Goal: Task Accomplishment & Management: Use online tool/utility

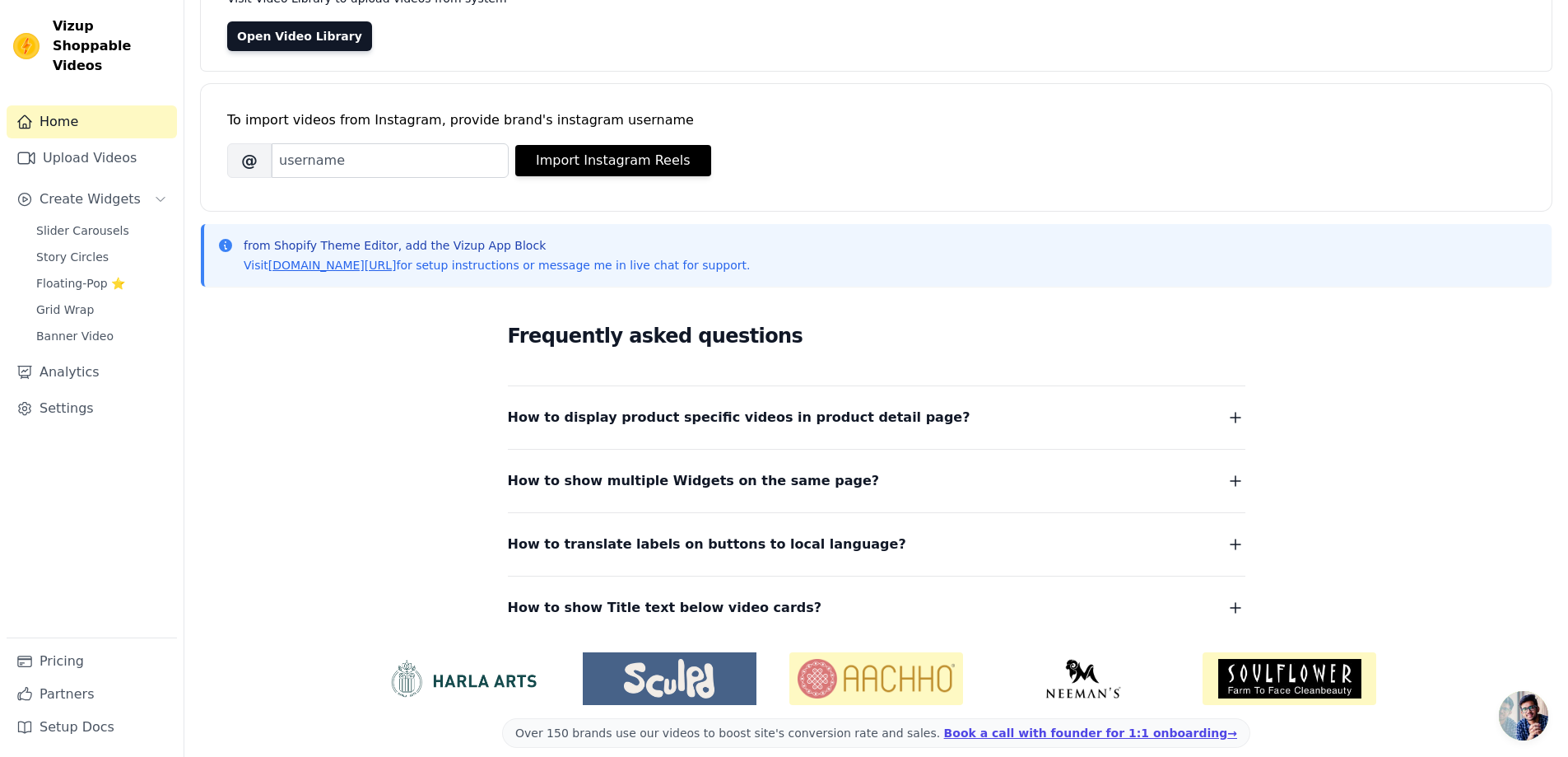
scroll to position [167, 0]
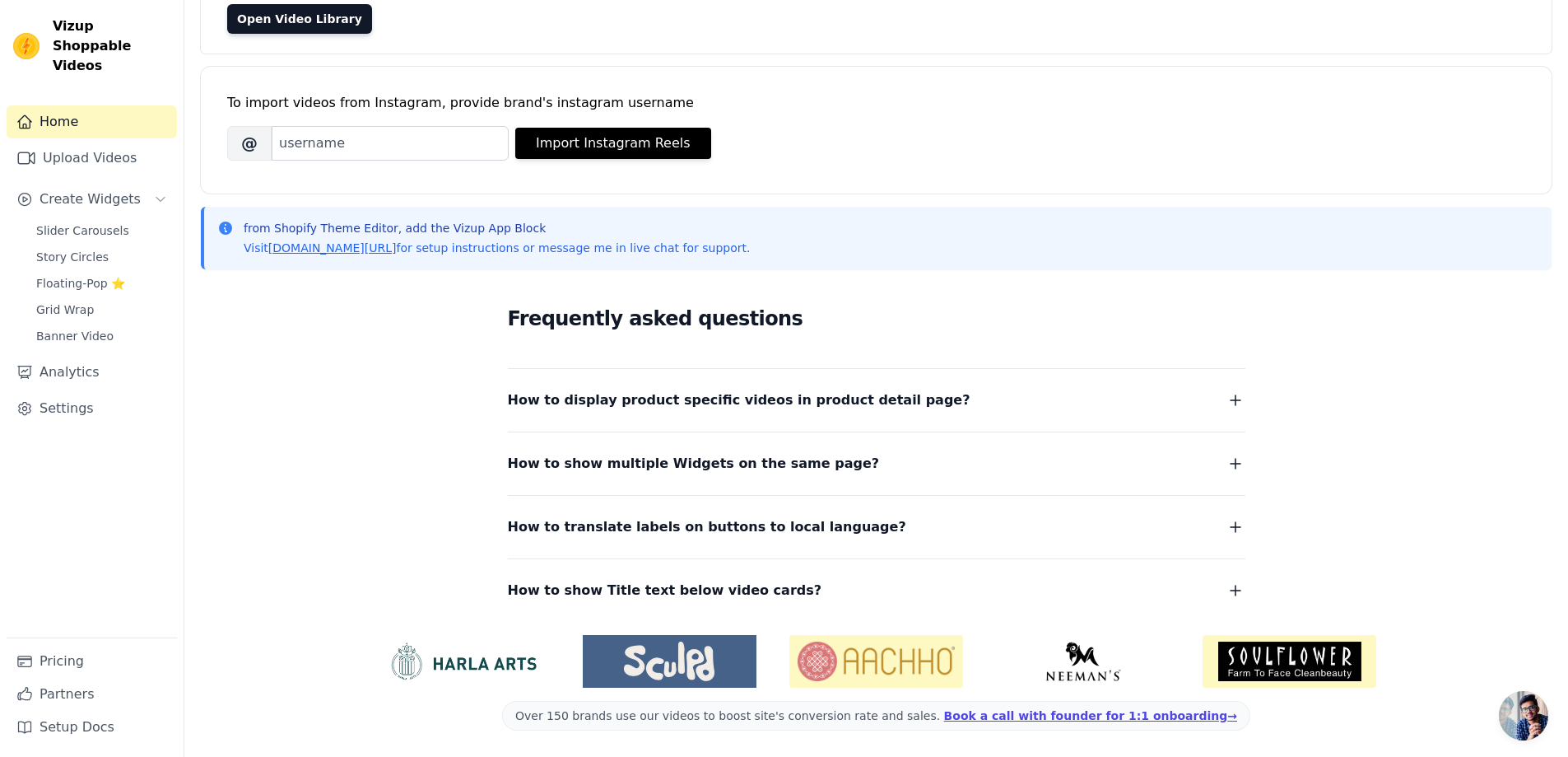
click at [810, 392] on span "How to display product specific videos in product detail page?" at bounding box center [738, 401] width 463 height 23
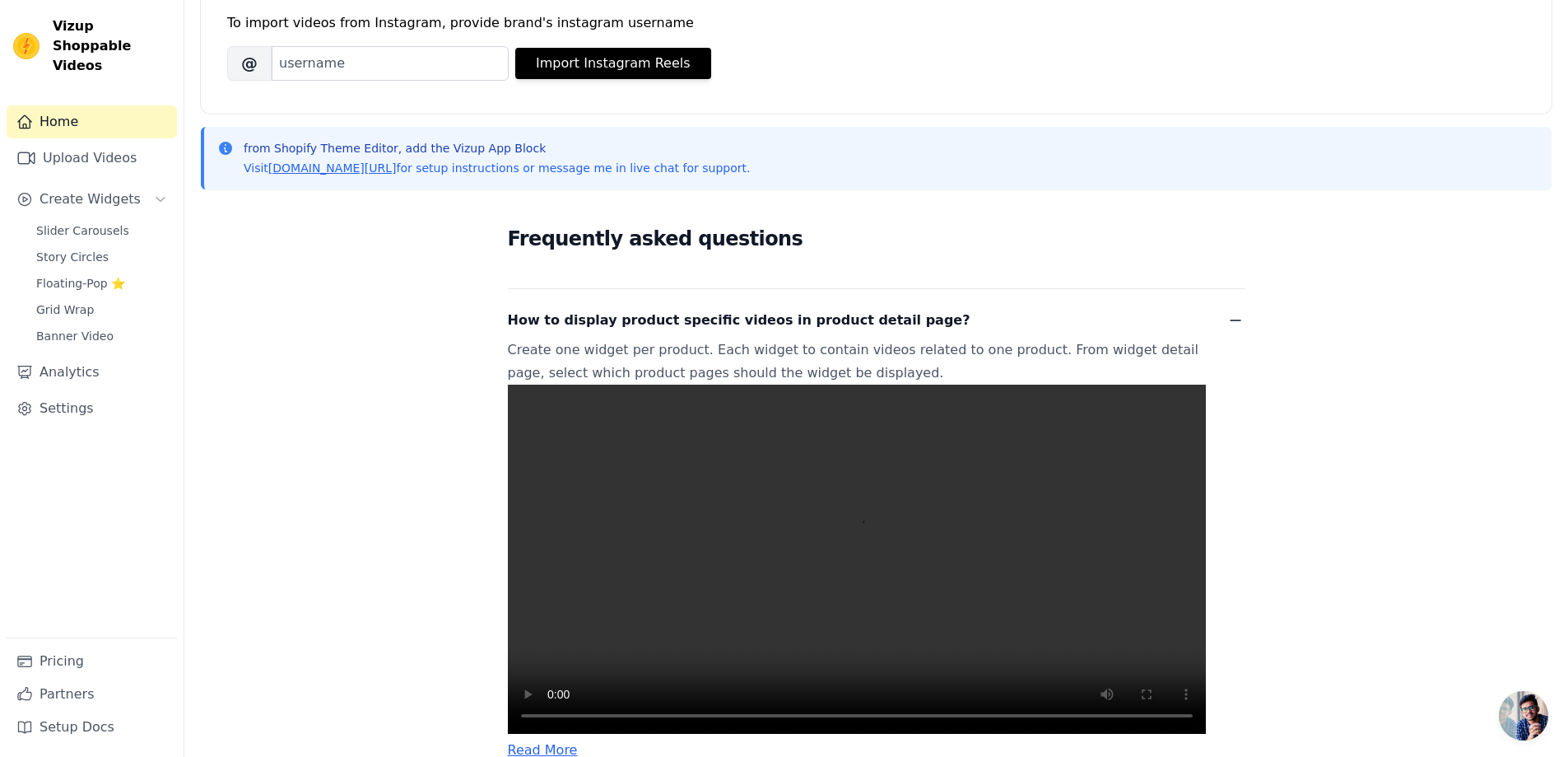
scroll to position [249, 0]
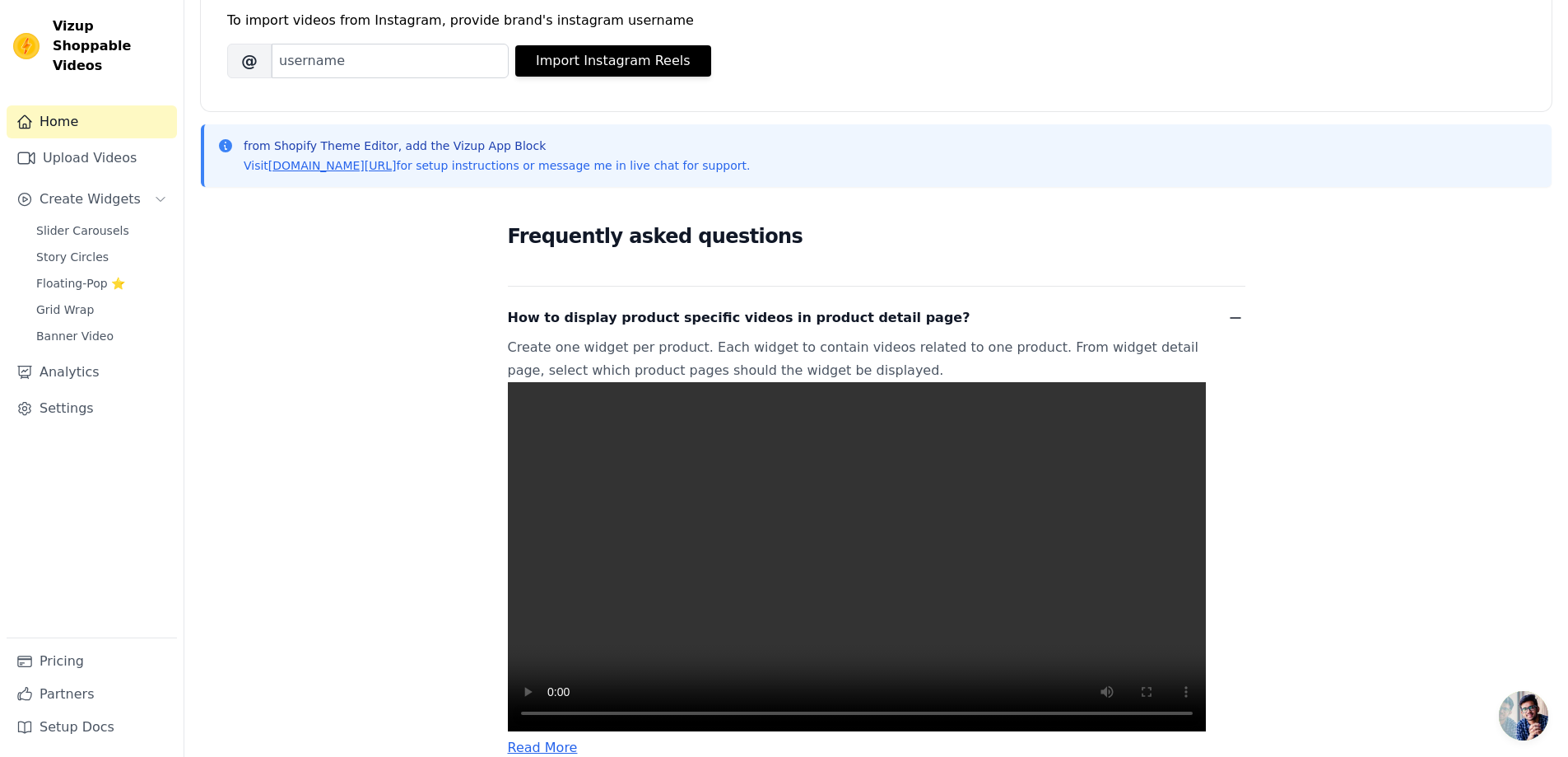
click at [791, 335] on div "How to display product specific videos in product detail page? Create one widge…" at bounding box center [876, 522] width 737 height 471
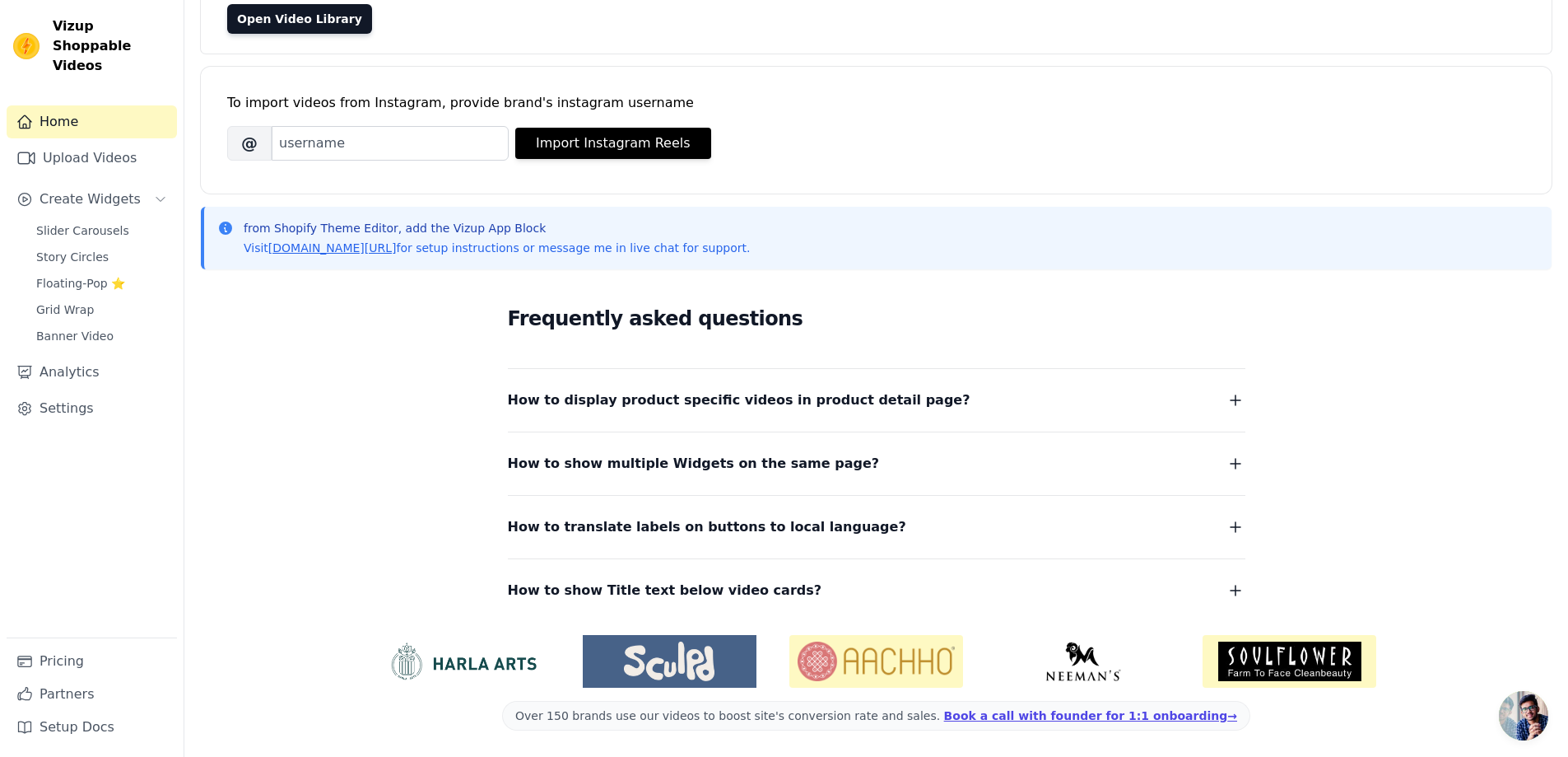
scroll to position [167, 0]
click at [756, 474] on span "How to show multiple Widgets on the same page?" at bounding box center [693, 464] width 372 height 23
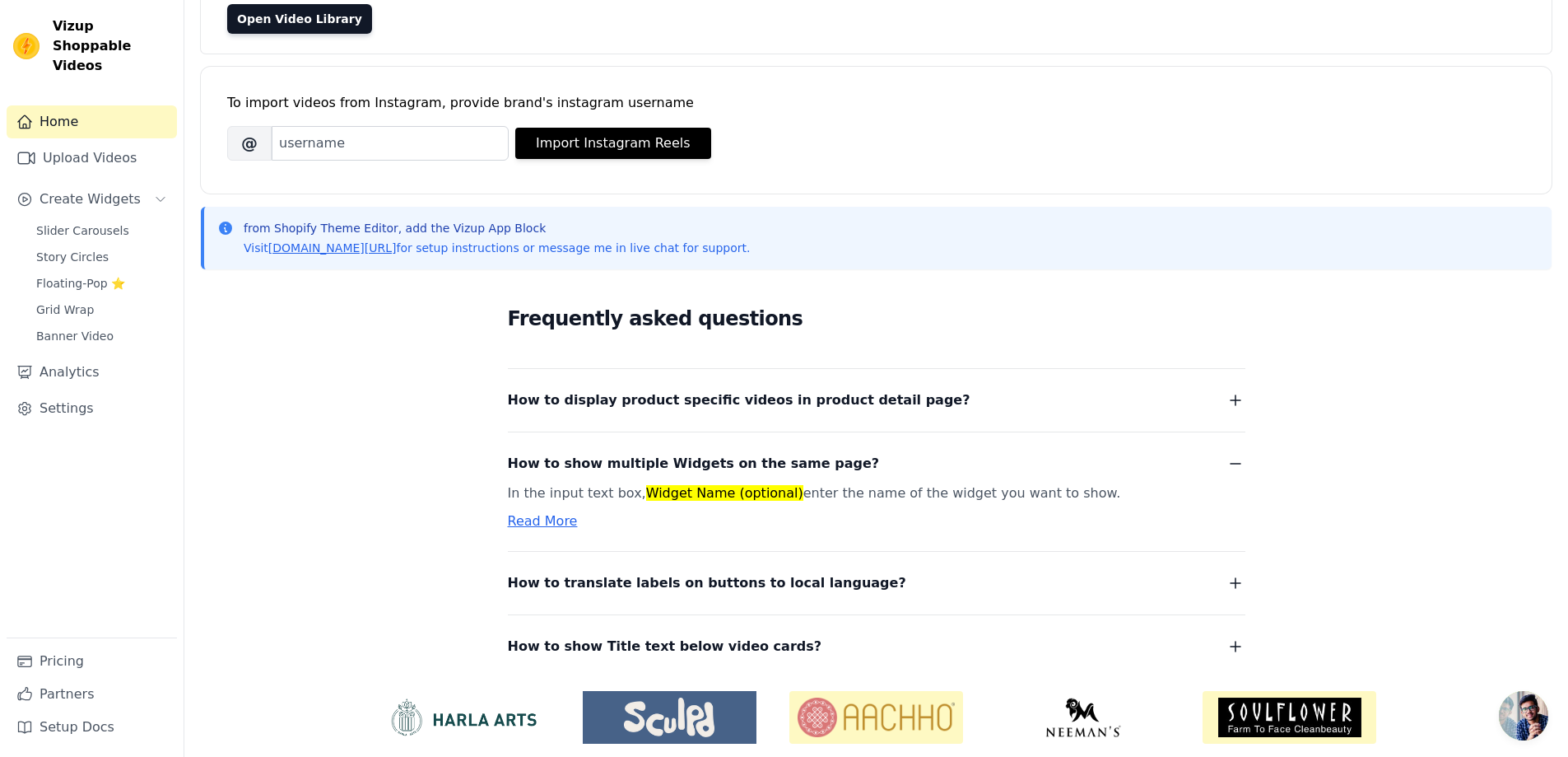
click at [803, 465] on span "How to show multiple Widgets on the same page?" at bounding box center [693, 464] width 372 height 23
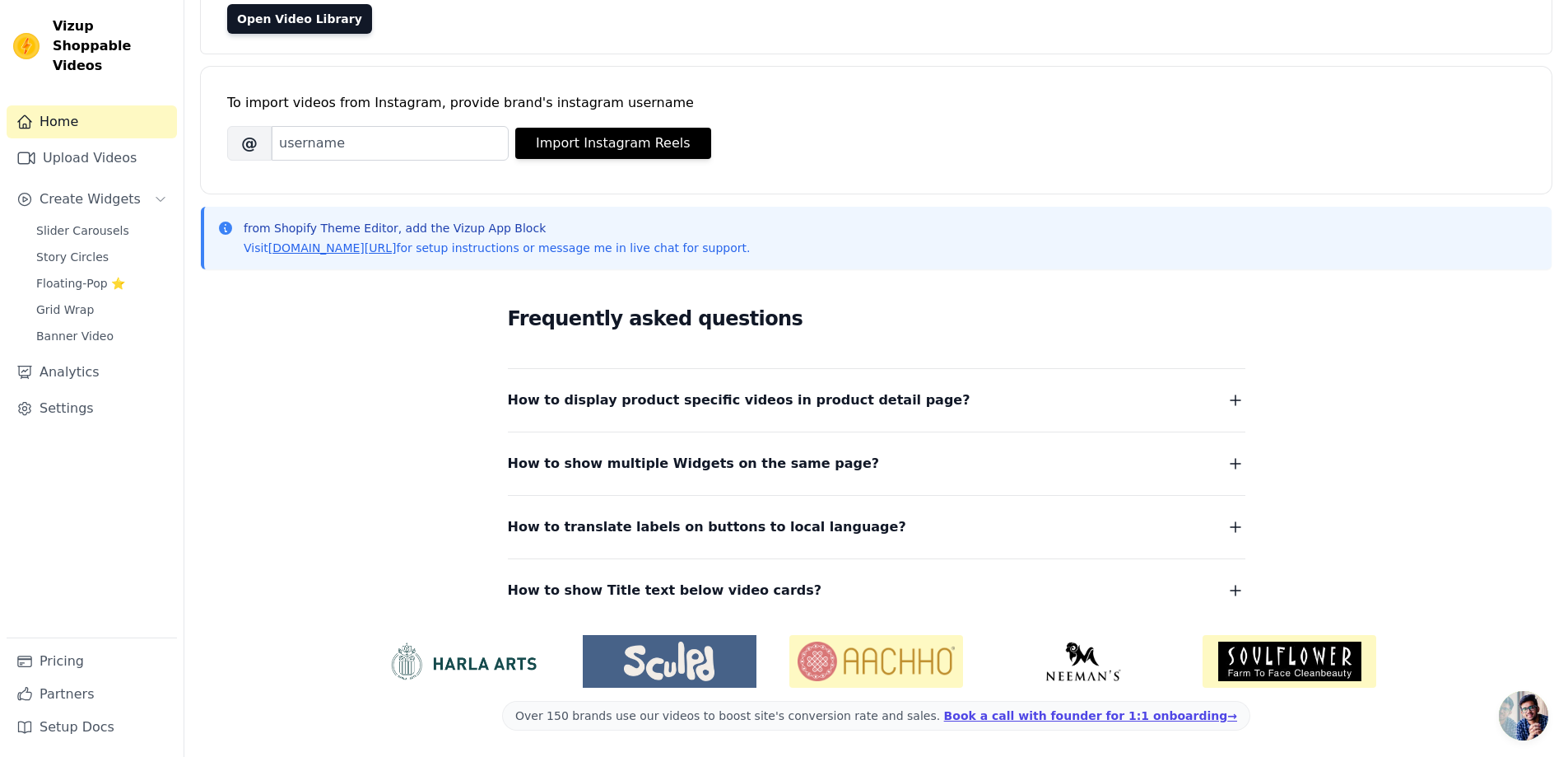
click at [777, 523] on span "How to translate labels on buttons to local language?" at bounding box center [707, 527] width 399 height 23
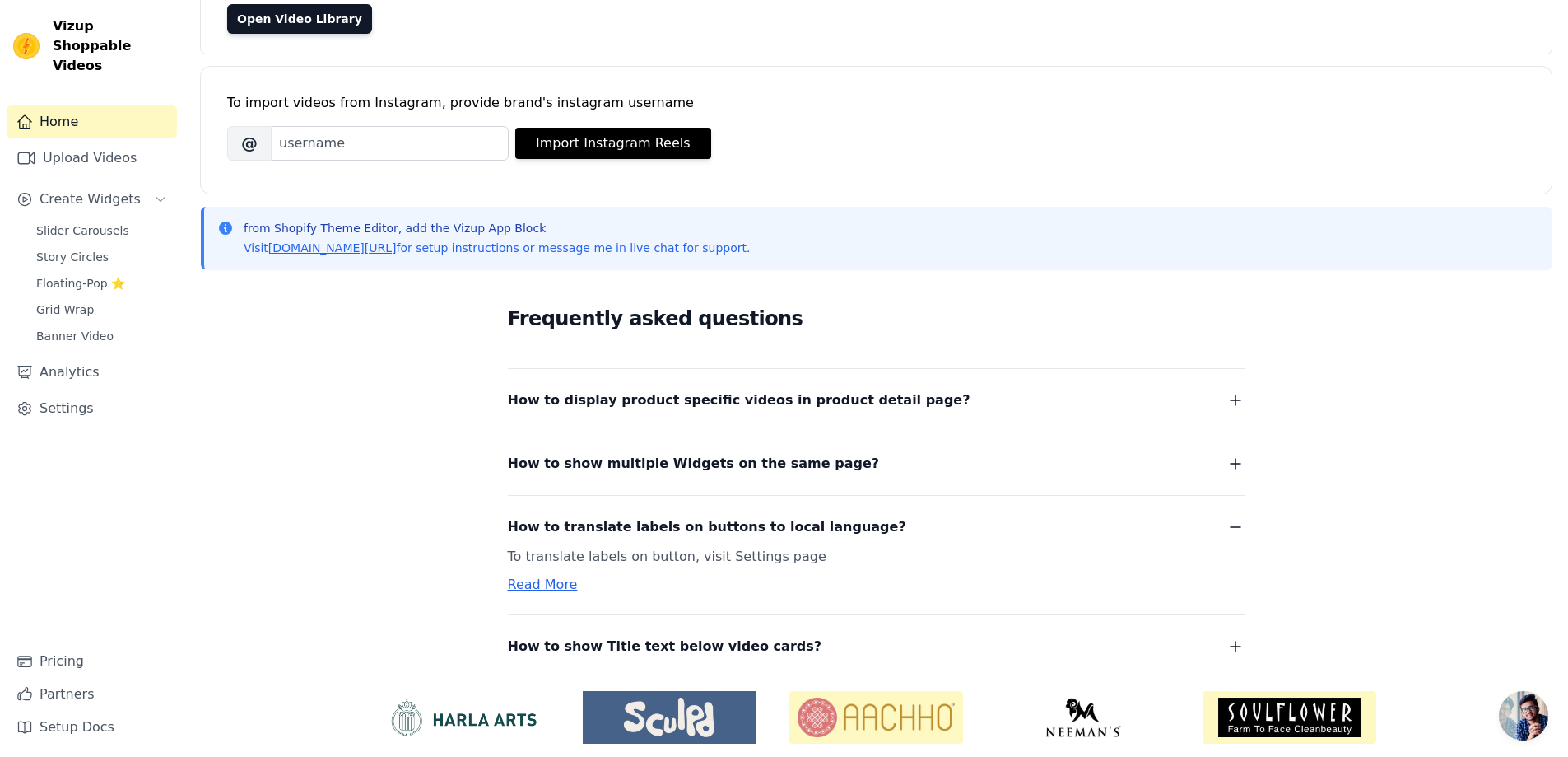
click at [532, 590] on link "Read More" at bounding box center [542, 584] width 70 height 16
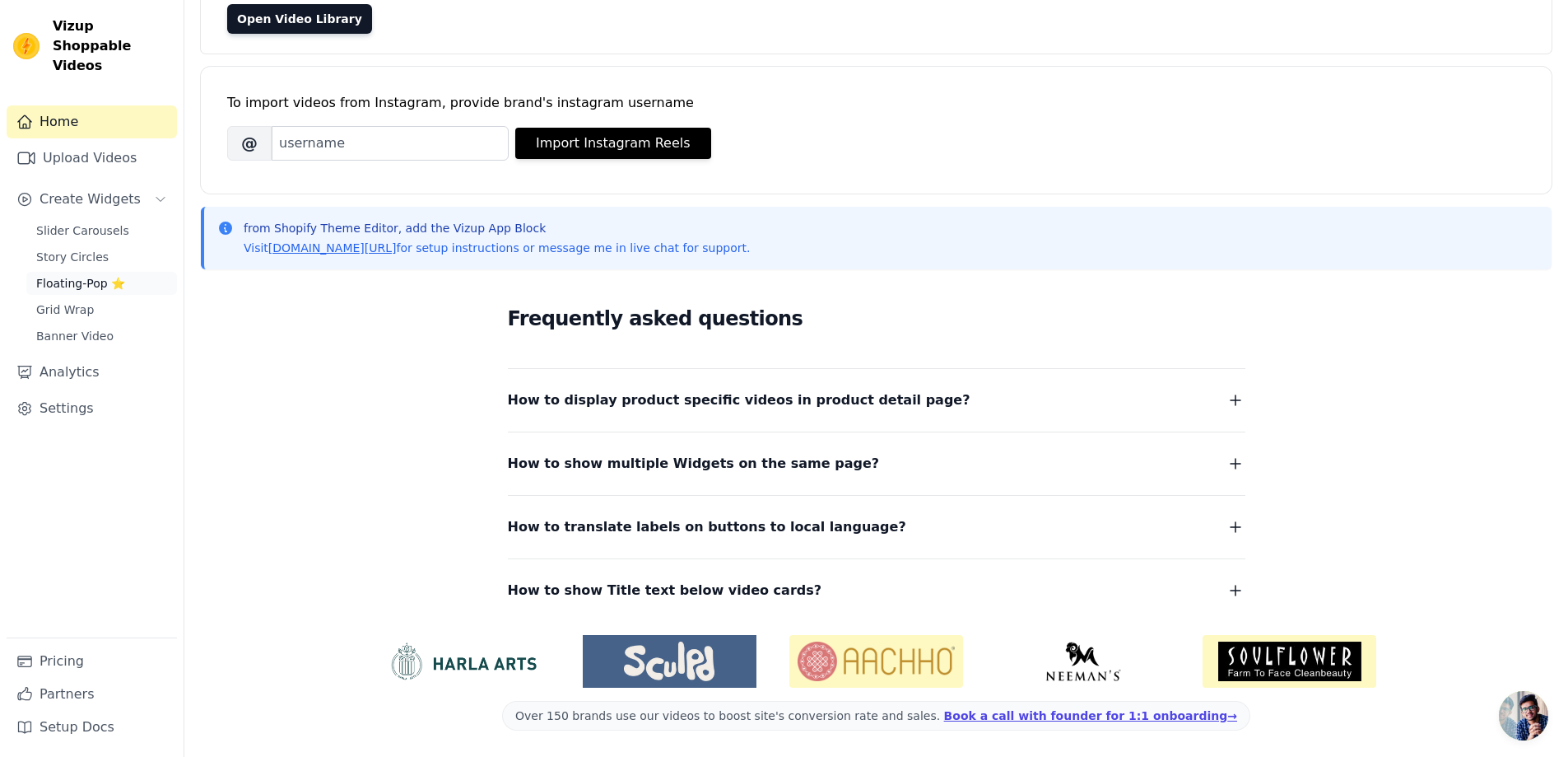
click at [97, 273] on link "Floating-Pop ⭐" at bounding box center [101, 283] width 150 height 23
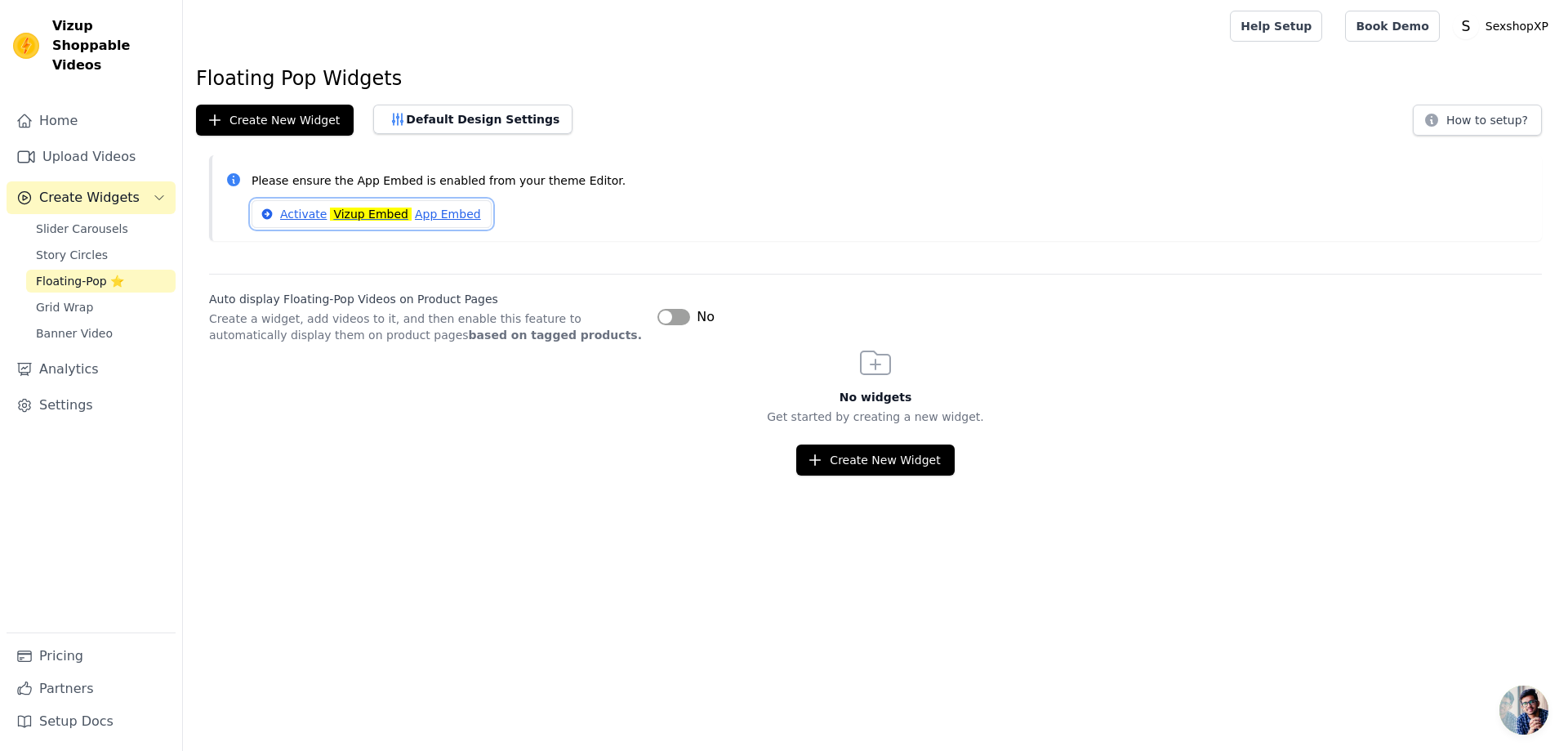
click at [411, 218] on link "Activate Vizup Embed App Embed" at bounding box center [371, 214] width 240 height 28
click at [69, 140] on link "Upload Videos" at bounding box center [91, 157] width 169 height 33
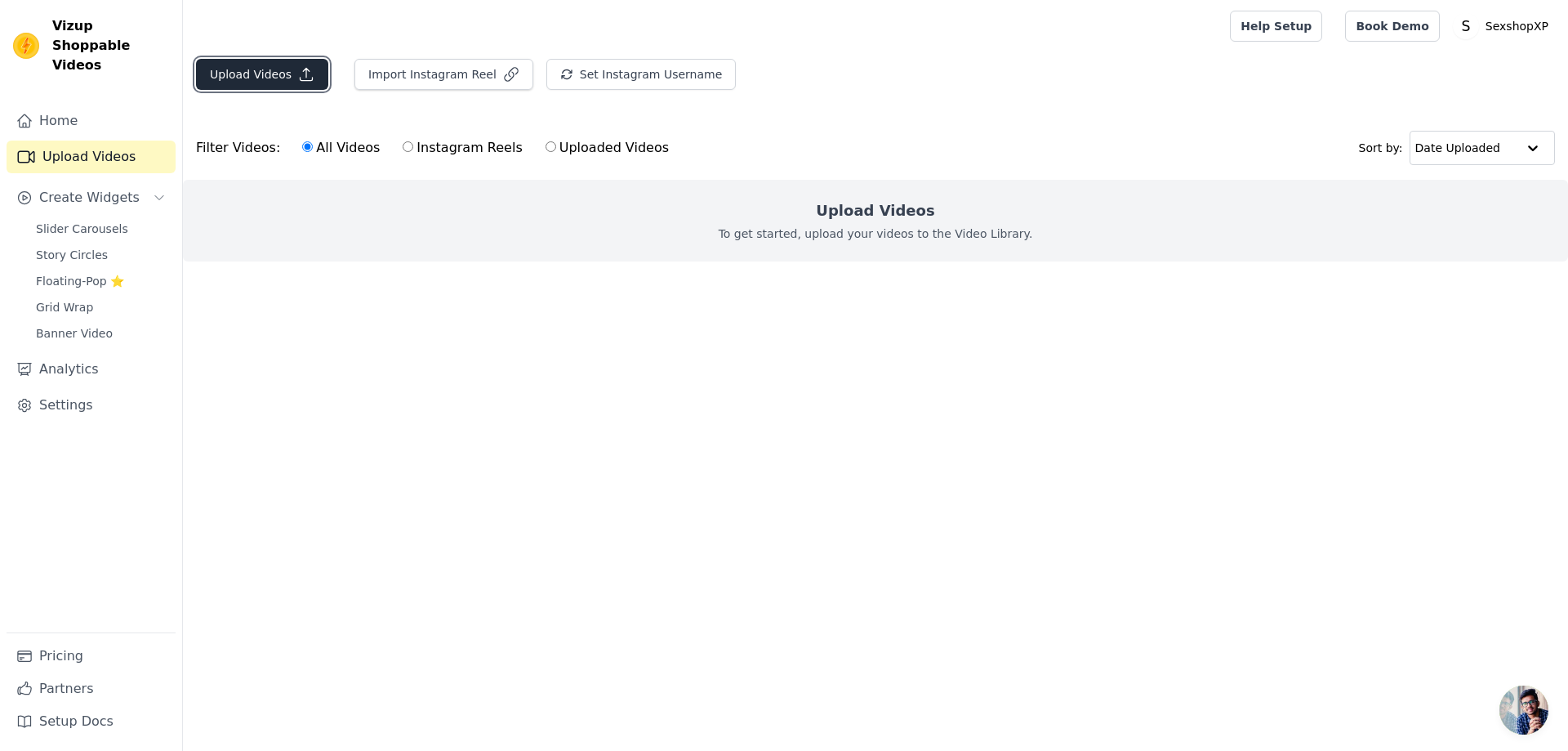
click at [236, 71] on button "Upload Videos" at bounding box center [262, 74] width 133 height 31
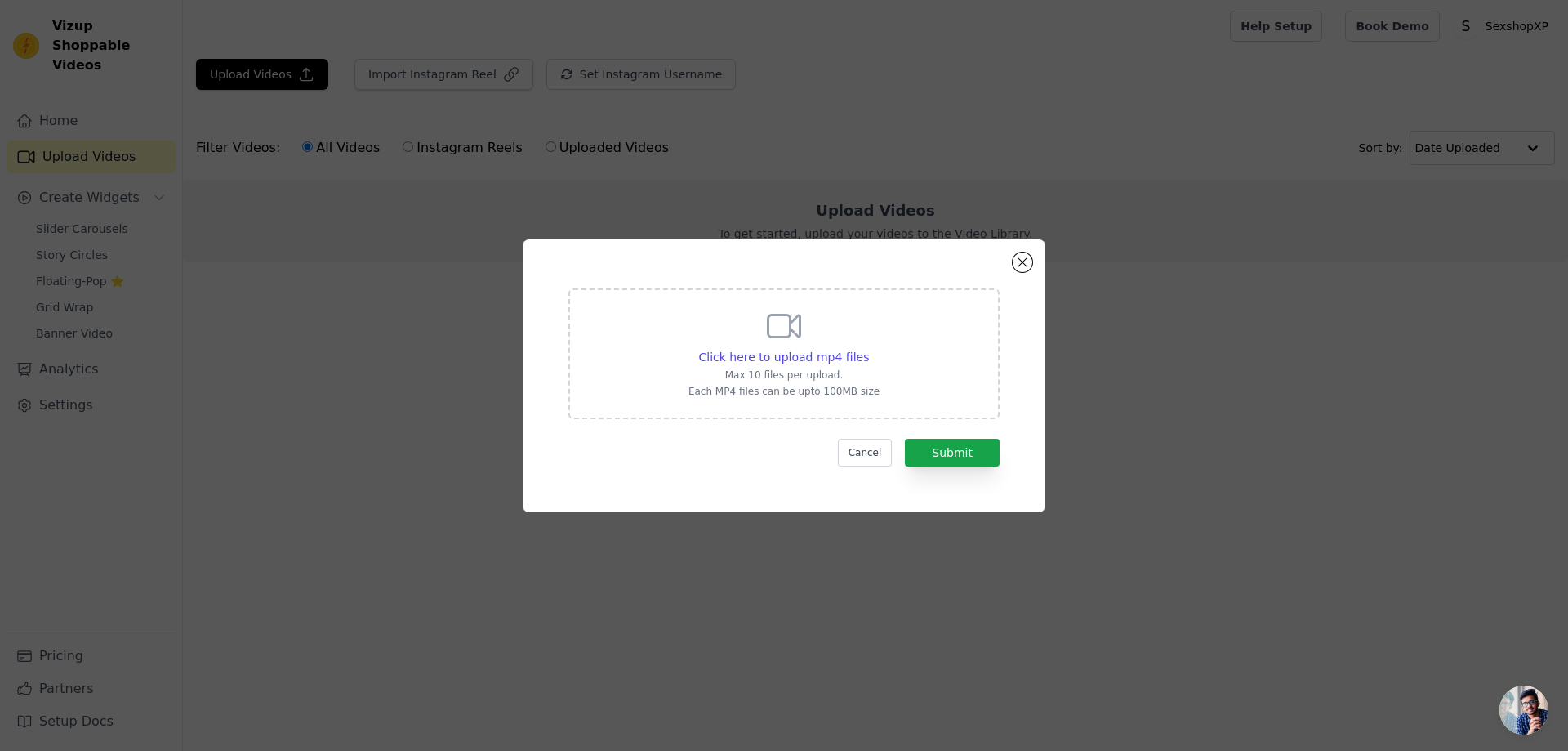
click at [783, 326] on icon at bounding box center [784, 326] width 40 height 40
click at [868, 348] on input "Click here to upload mp4 files Max 10 files per upload. Each MP4 files can be u…" at bounding box center [868, 348] width 1 height 1
type input "C:\fakepath\Video de WhatsApp 2025-09-15 a las 02.25.32_550d8269.mp4"
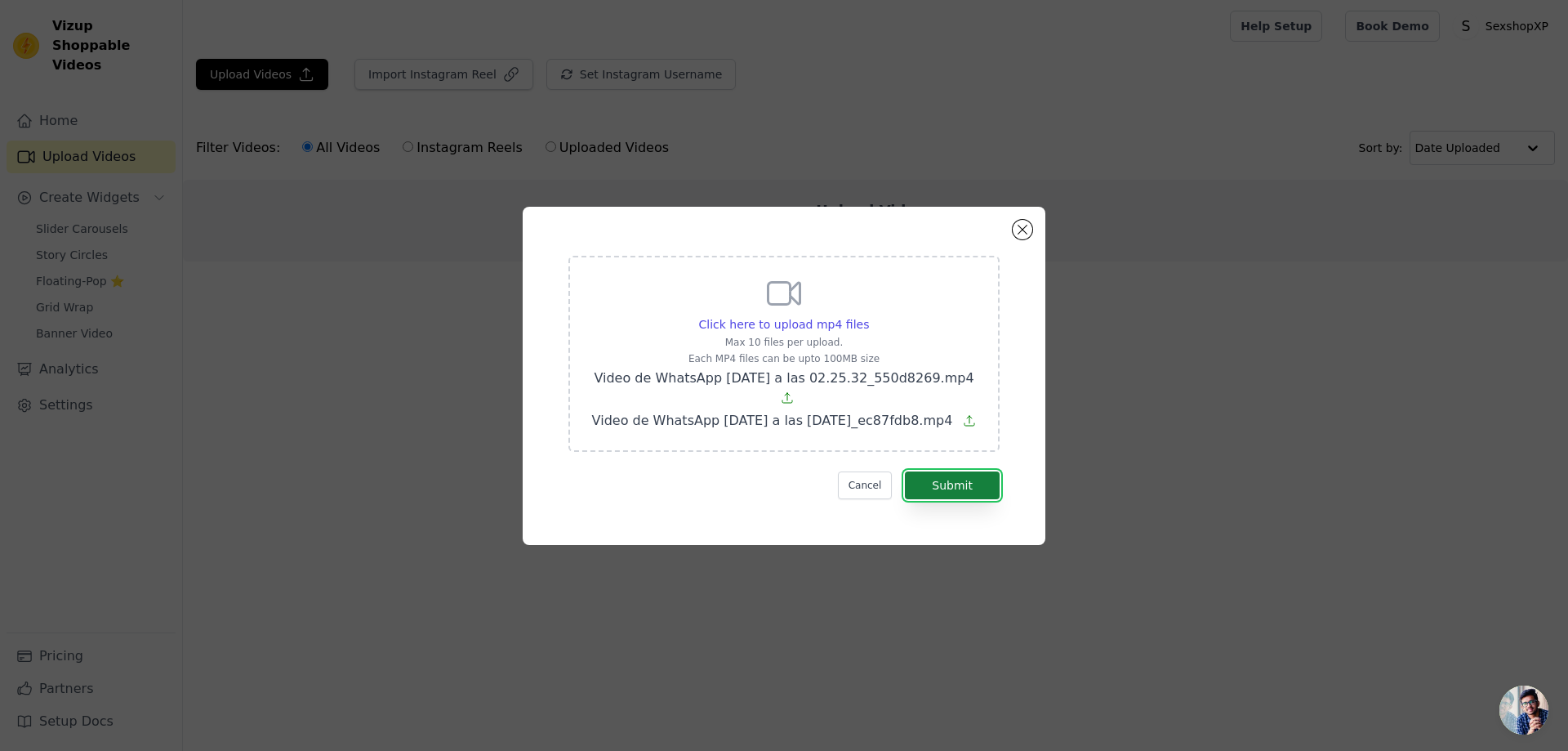
click at [974, 490] on button "Submit" at bounding box center [952, 486] width 95 height 28
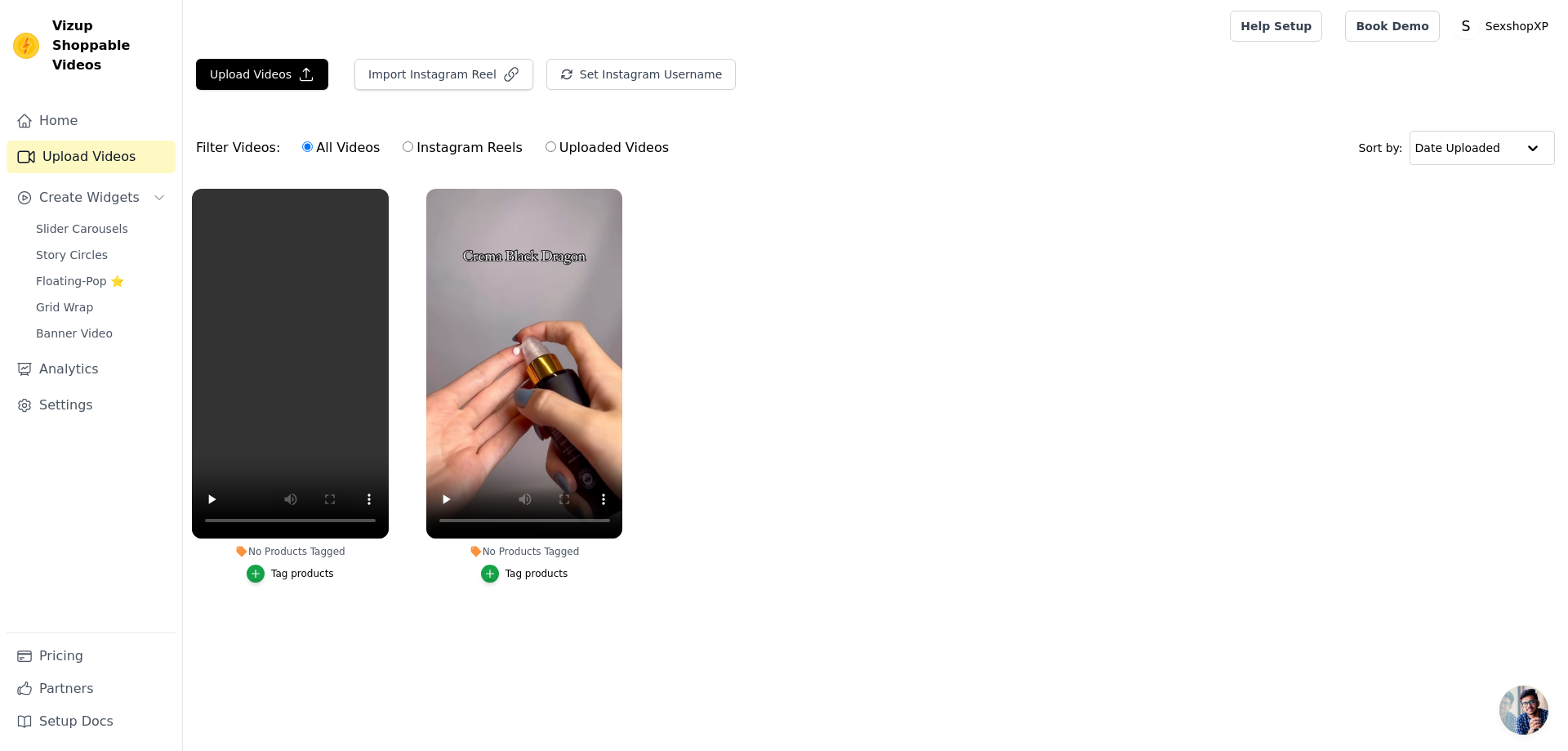
click at [298, 577] on div "Tag products" at bounding box center [303, 574] width 63 height 13
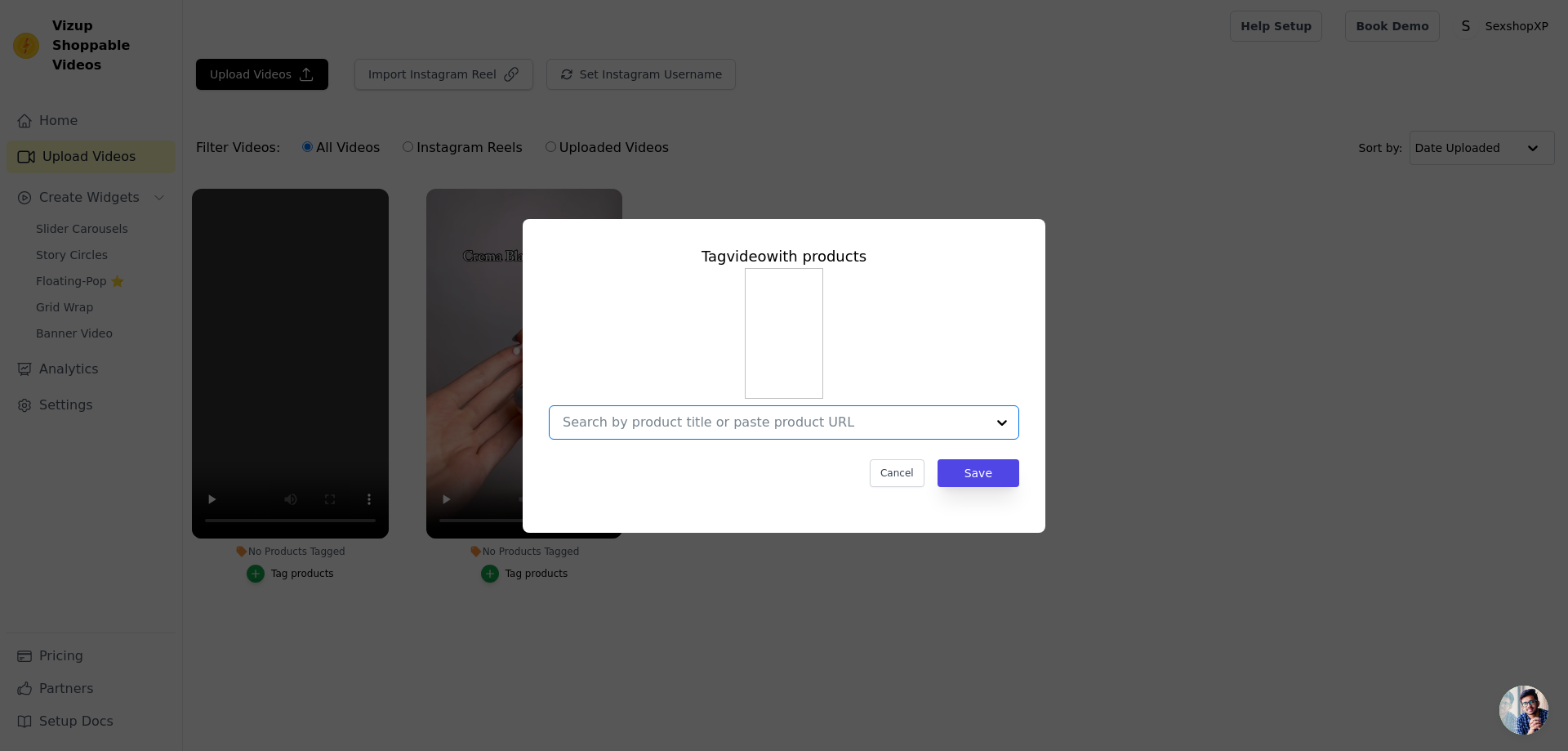
click at [789, 414] on input "No Products Tagged Tag video with products Option undefined, selected. Select i…" at bounding box center [774, 421] width 423 height 16
type input "algo"
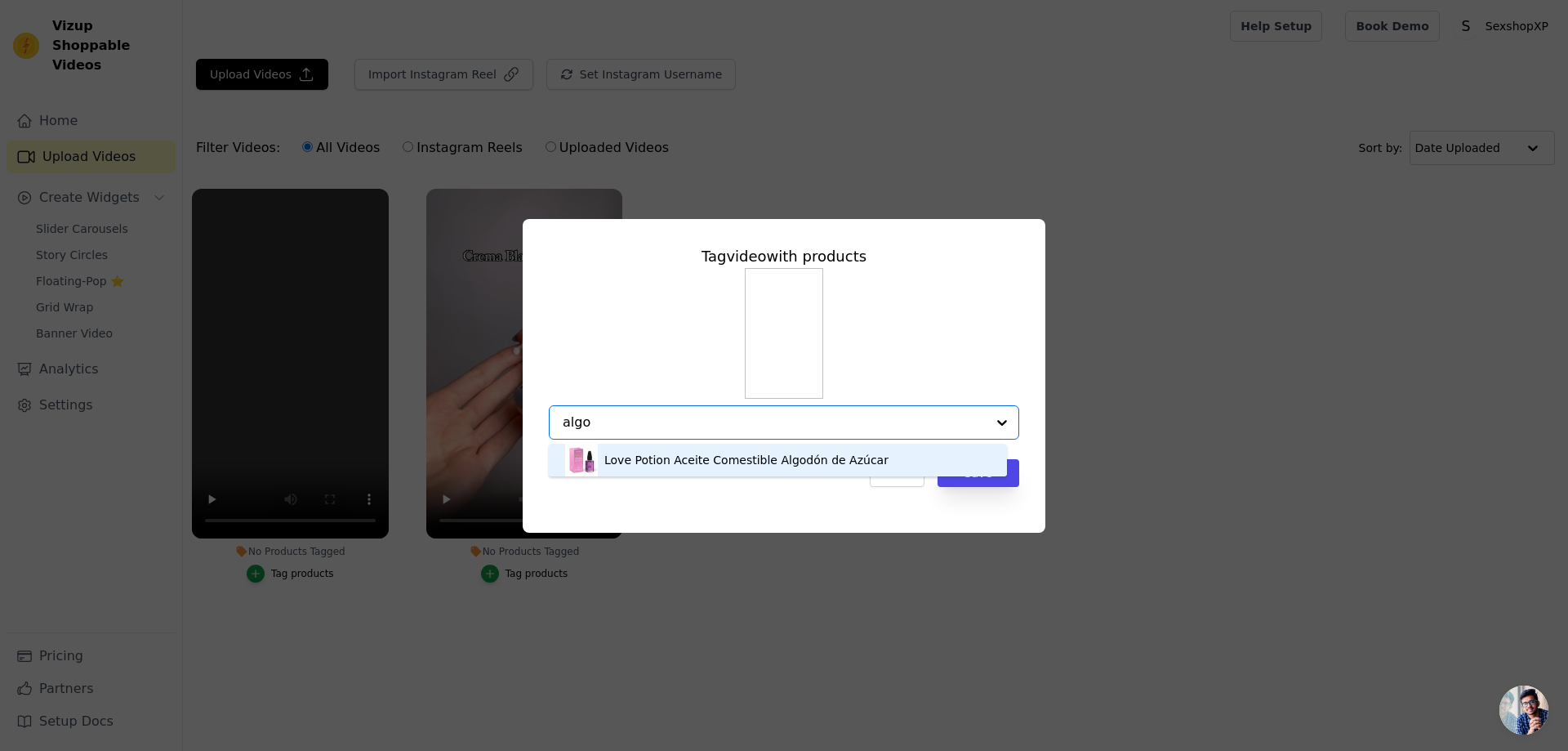
click at [722, 457] on div "Love Potion Aceite Comestible Algodón de Azúcar" at bounding box center [746, 460] width 284 height 16
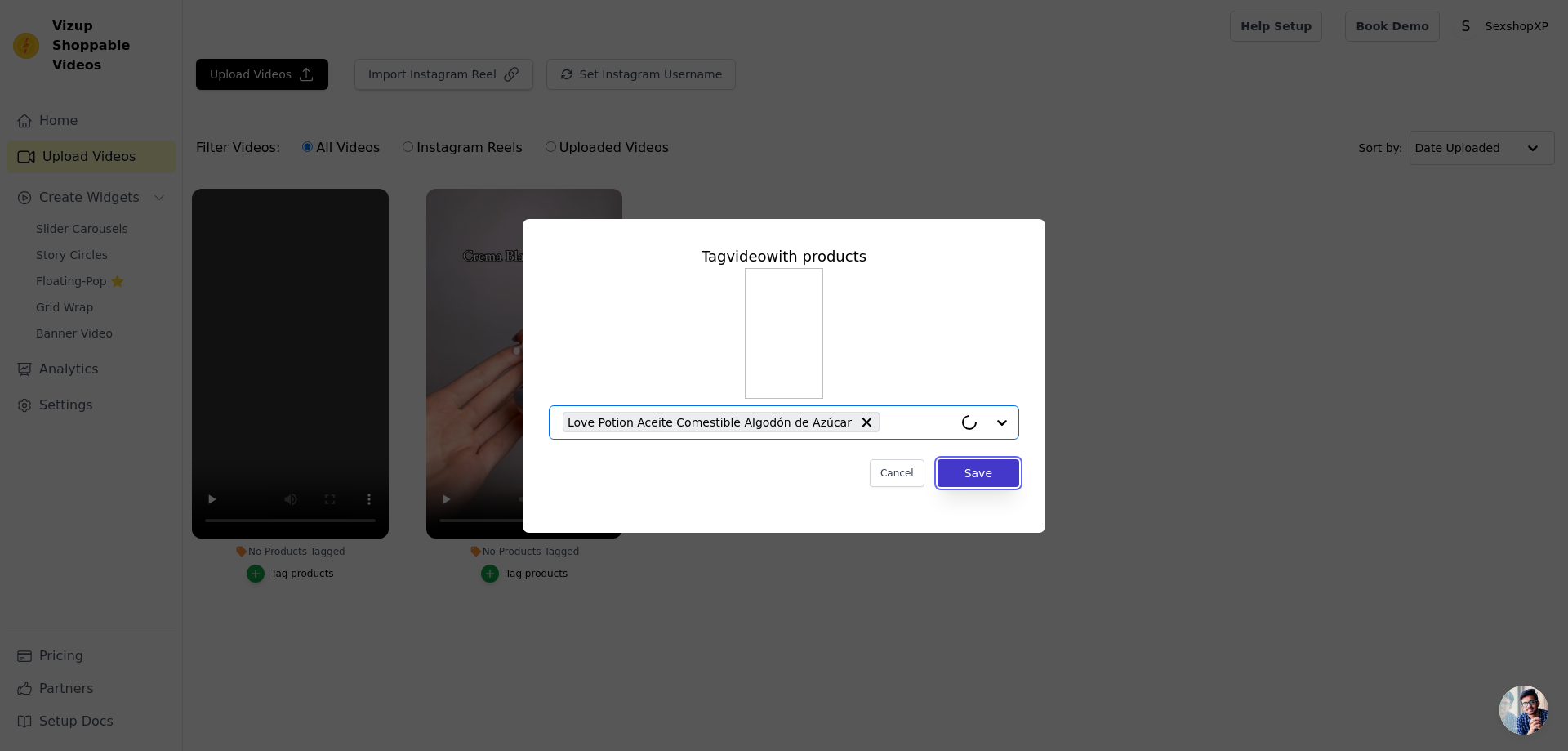
click at [989, 461] on button "Save" at bounding box center [978, 473] width 82 height 28
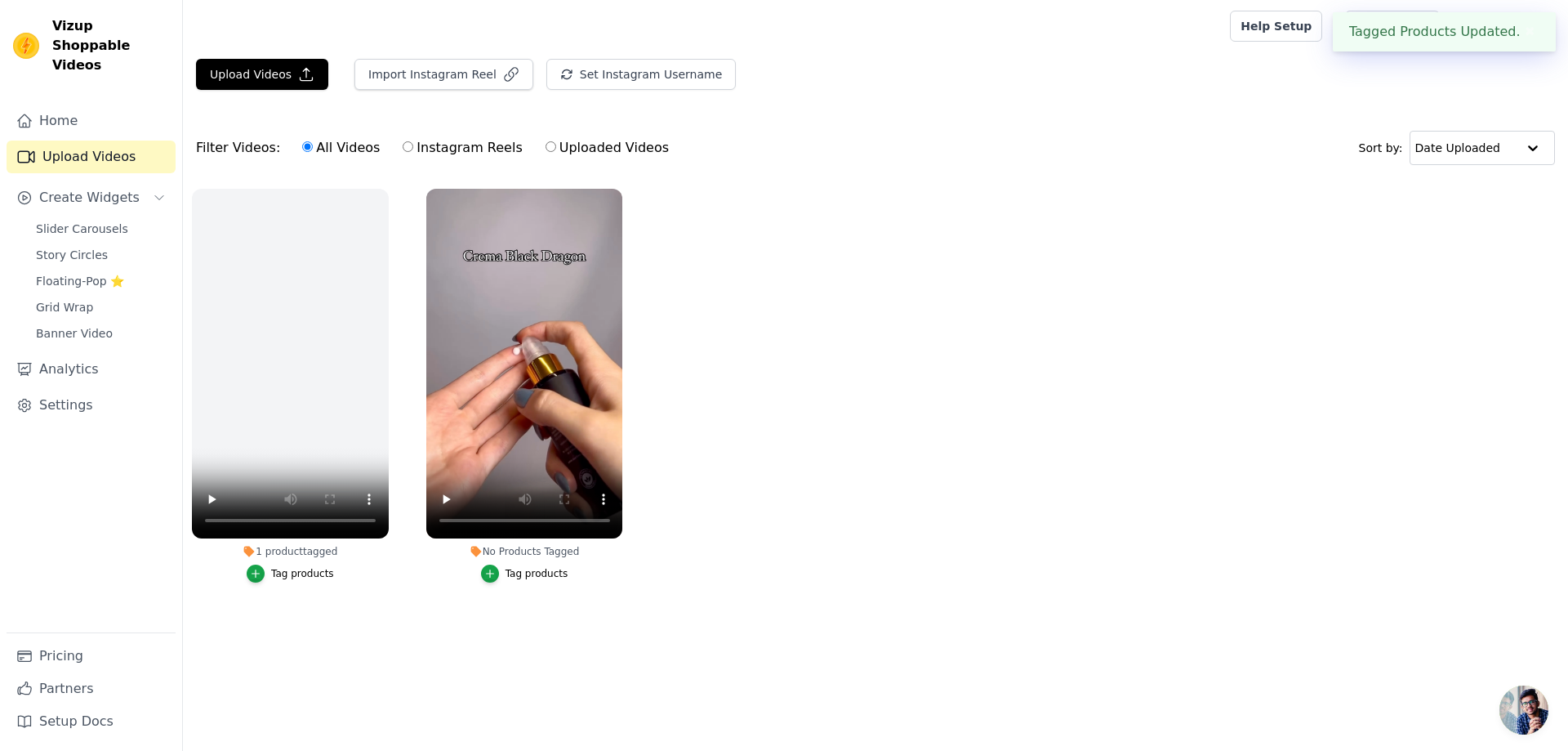
click at [529, 572] on div "Tag products" at bounding box center [537, 574] width 63 height 13
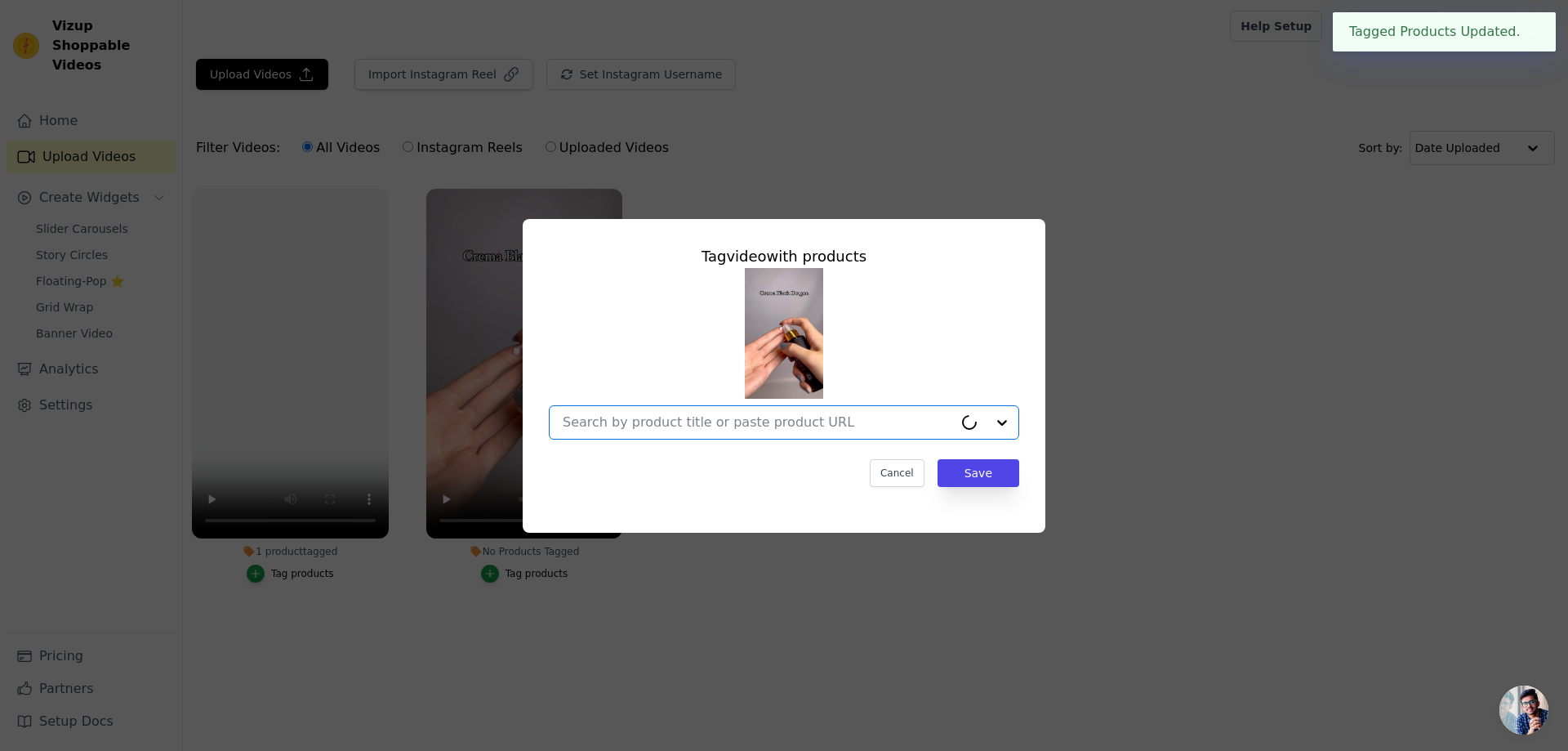
click at [783, 421] on input "No Products Tagged Tag video with products Option undefined, selected. Cancel S…" at bounding box center [758, 421] width 391 height 16
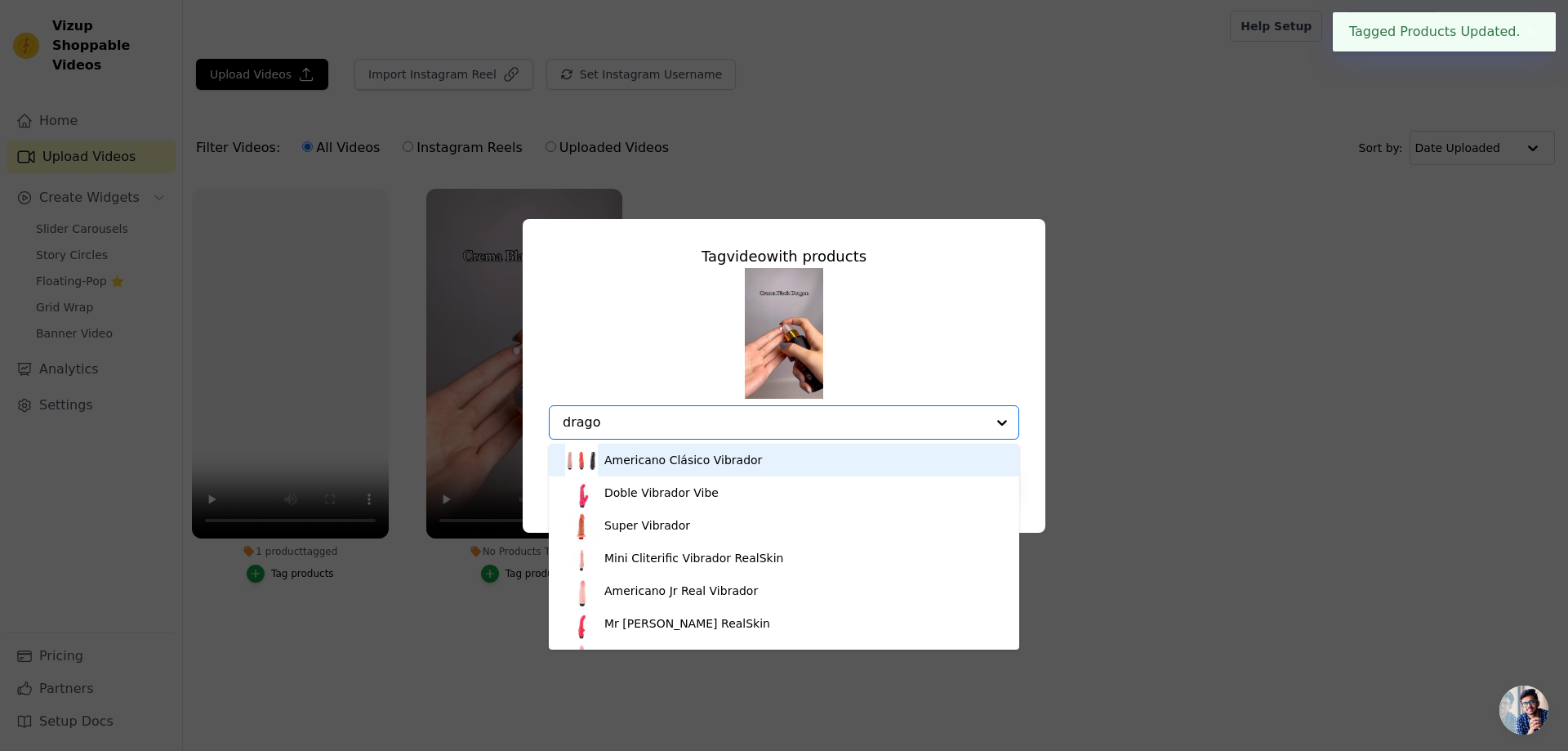
type input "dragon"
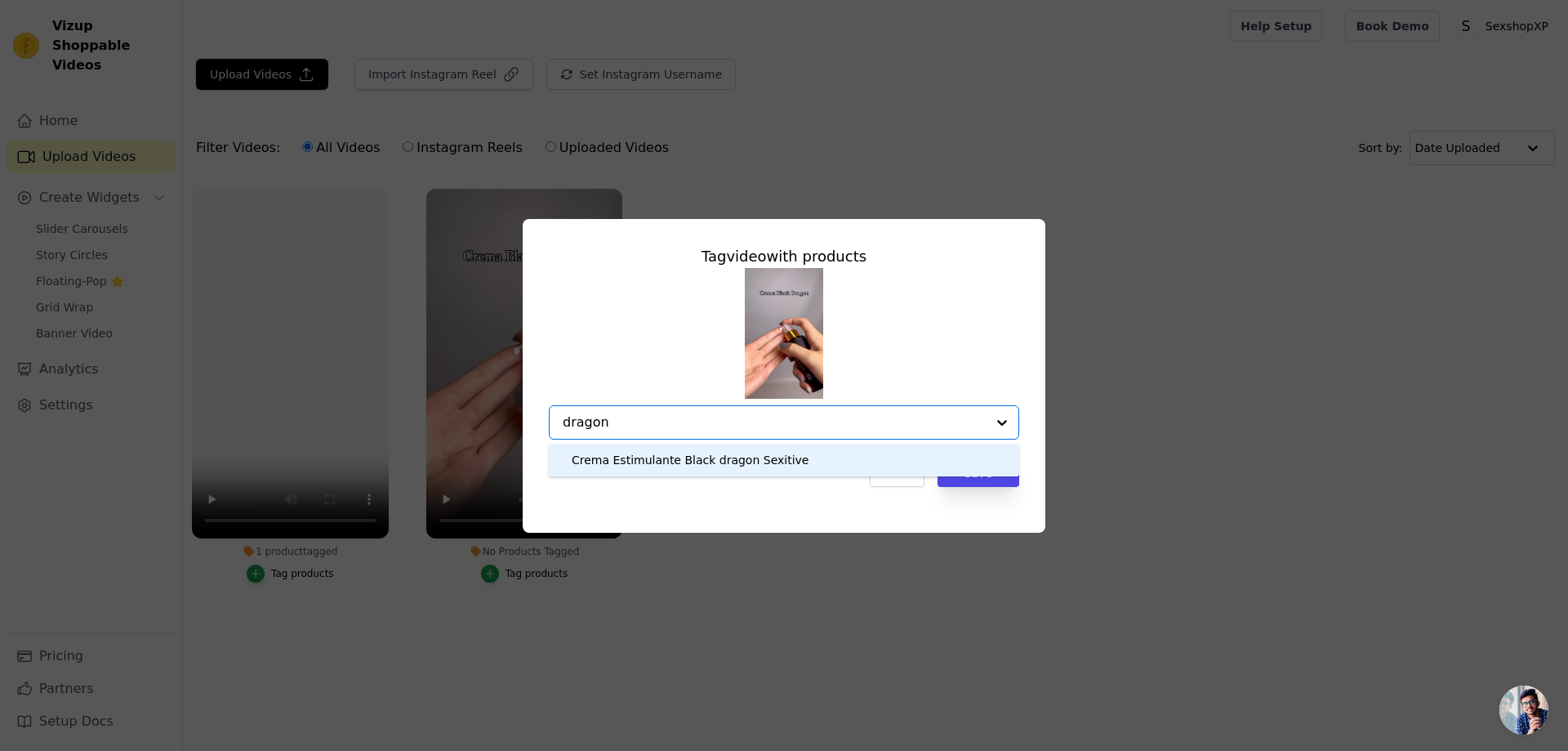
click at [702, 463] on div "Crema Estimulante Black dragon Sexitive" at bounding box center [690, 460] width 237 height 16
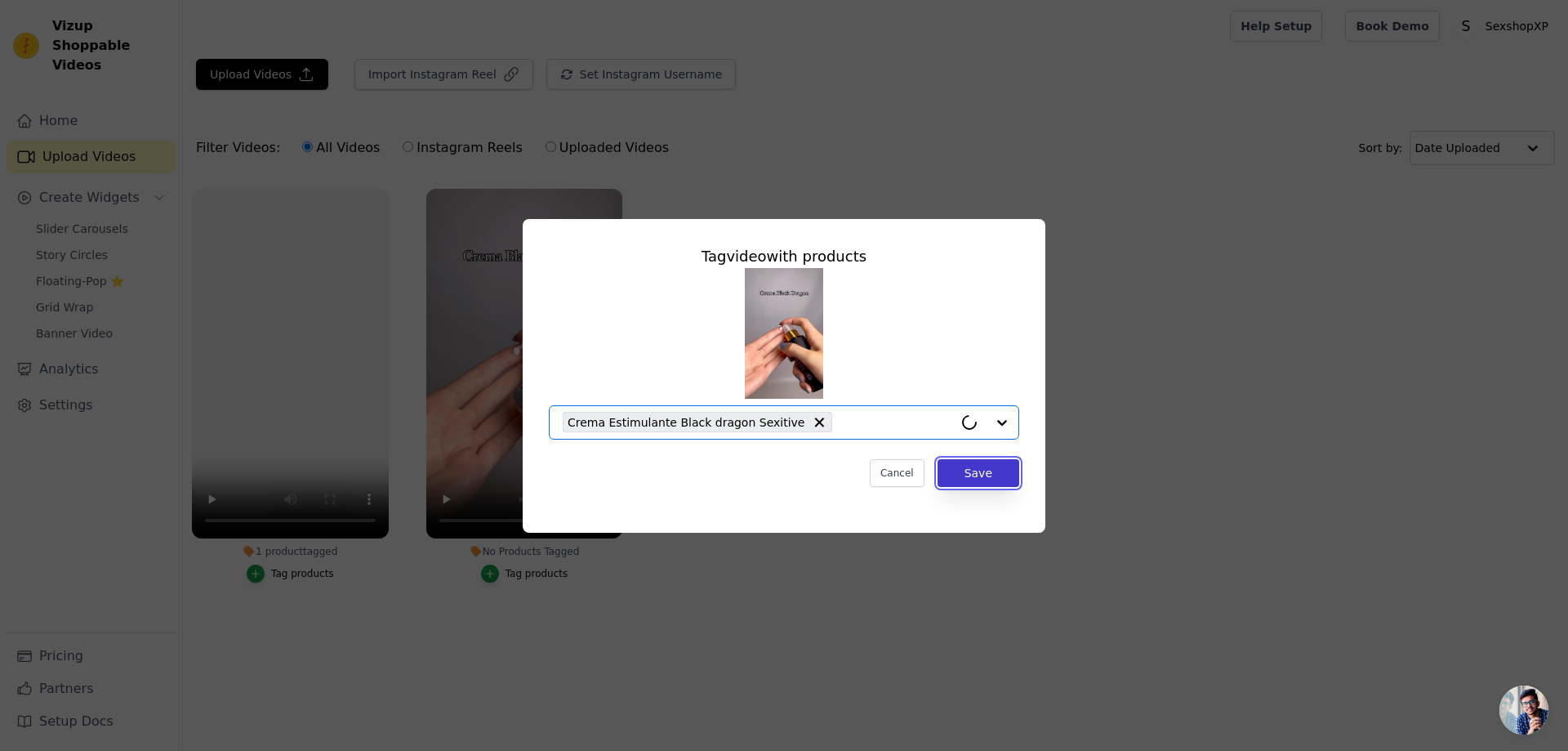
click at [982, 467] on button "Save" at bounding box center [978, 473] width 82 height 28
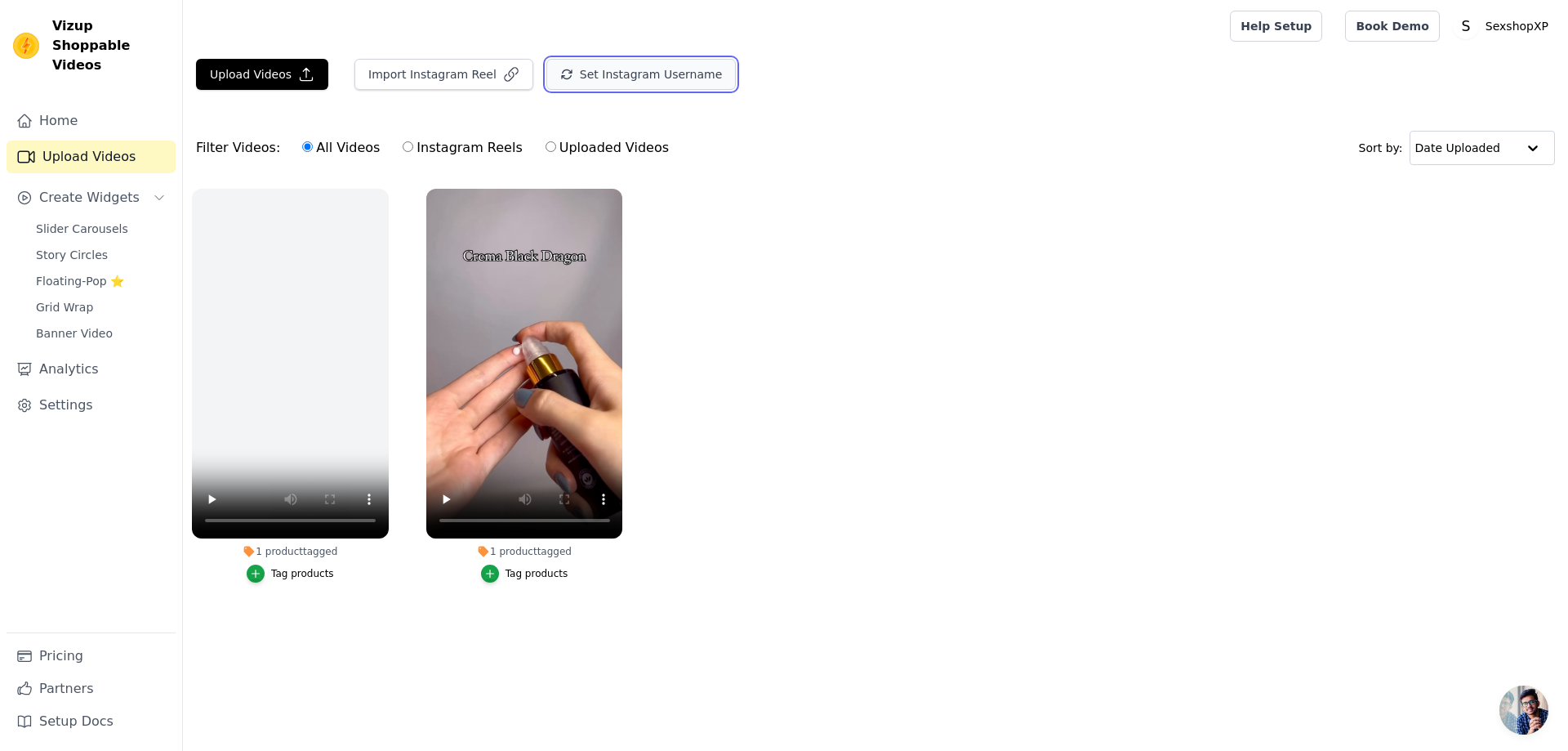
click at [580, 77] on button "Set Instagram Username" at bounding box center [641, 74] width 190 height 31
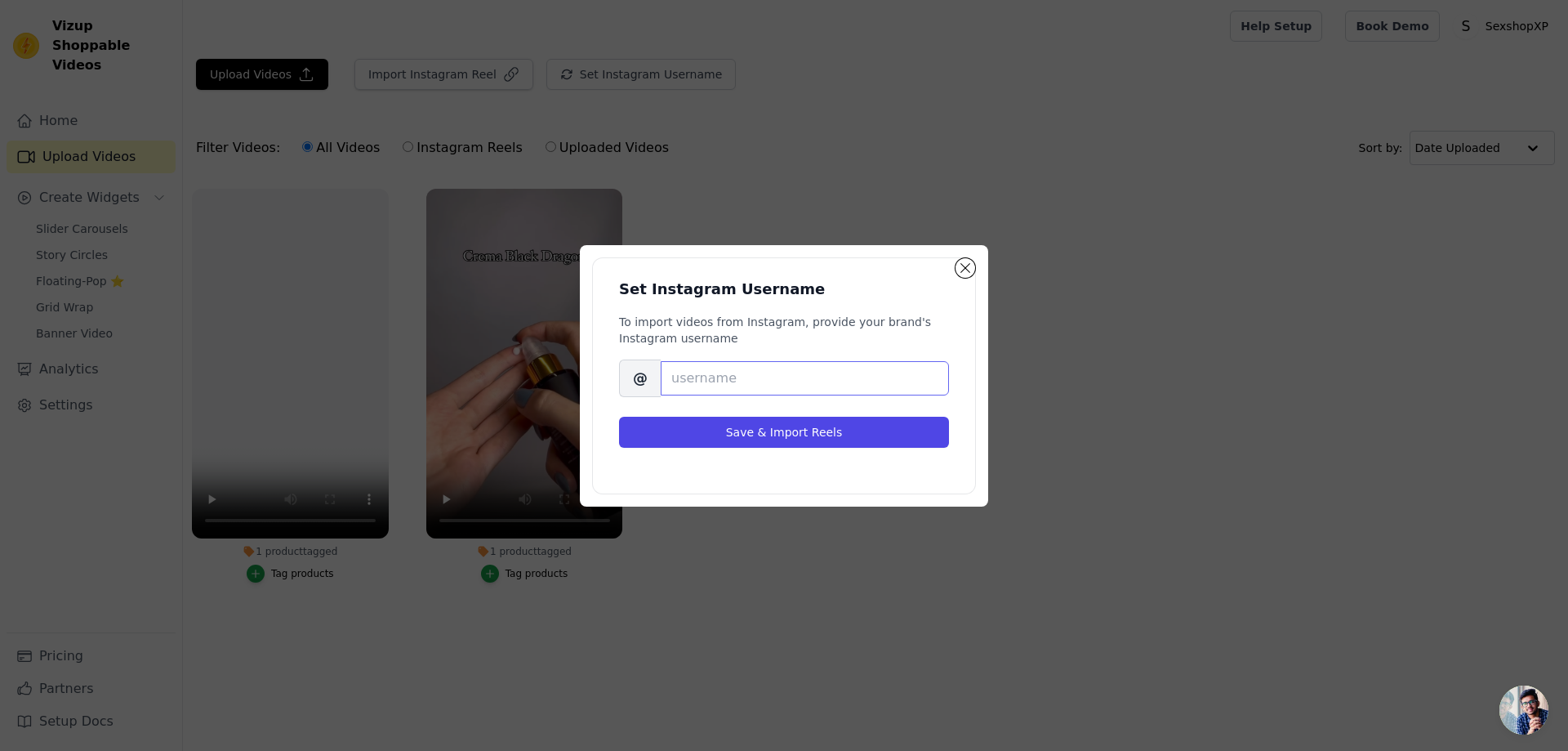
click at [829, 373] on input "Brand's Instagram Username" at bounding box center [805, 378] width 289 height 35
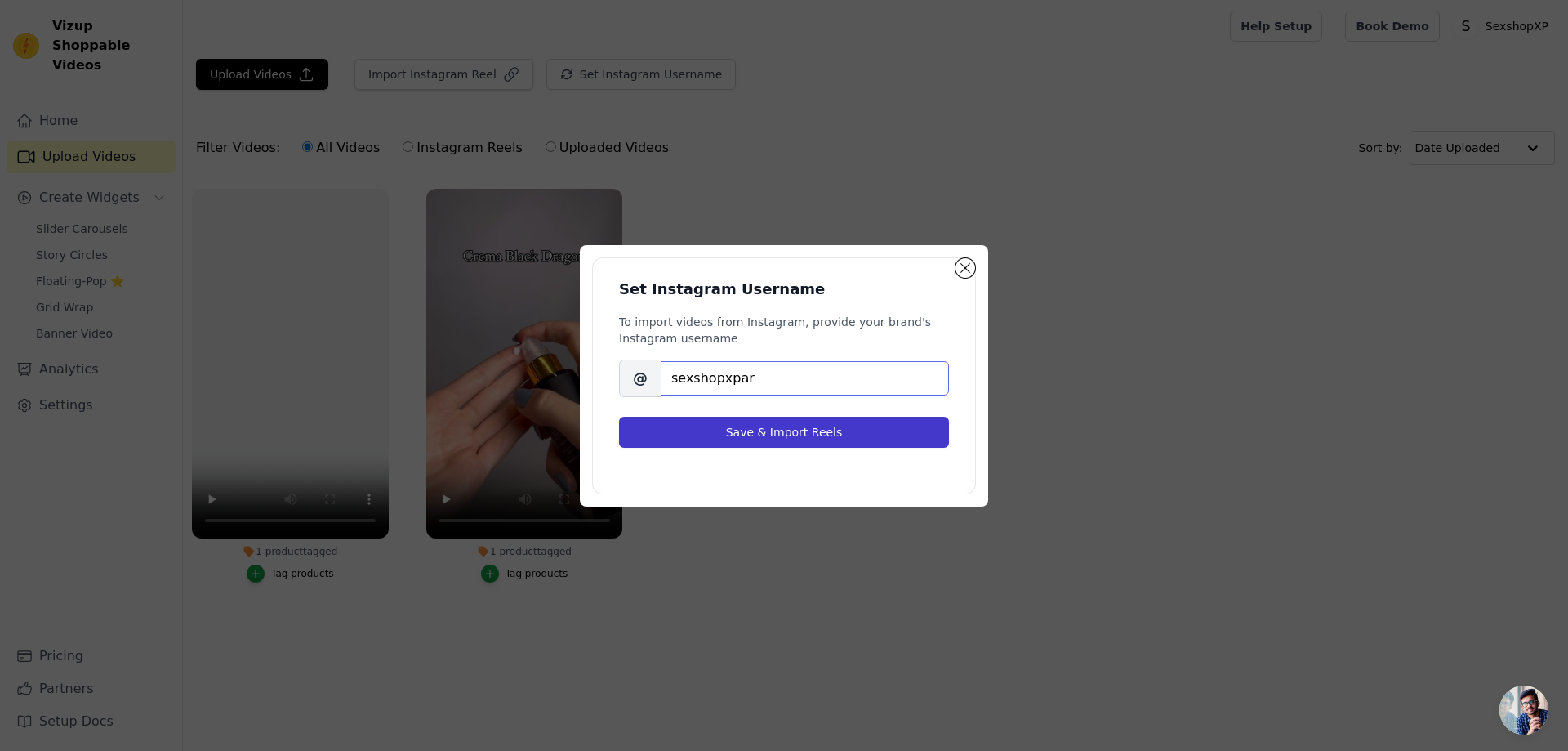
type input "sexshopxpar"
click at [774, 435] on button "Save & Import Reels" at bounding box center [784, 432] width 330 height 31
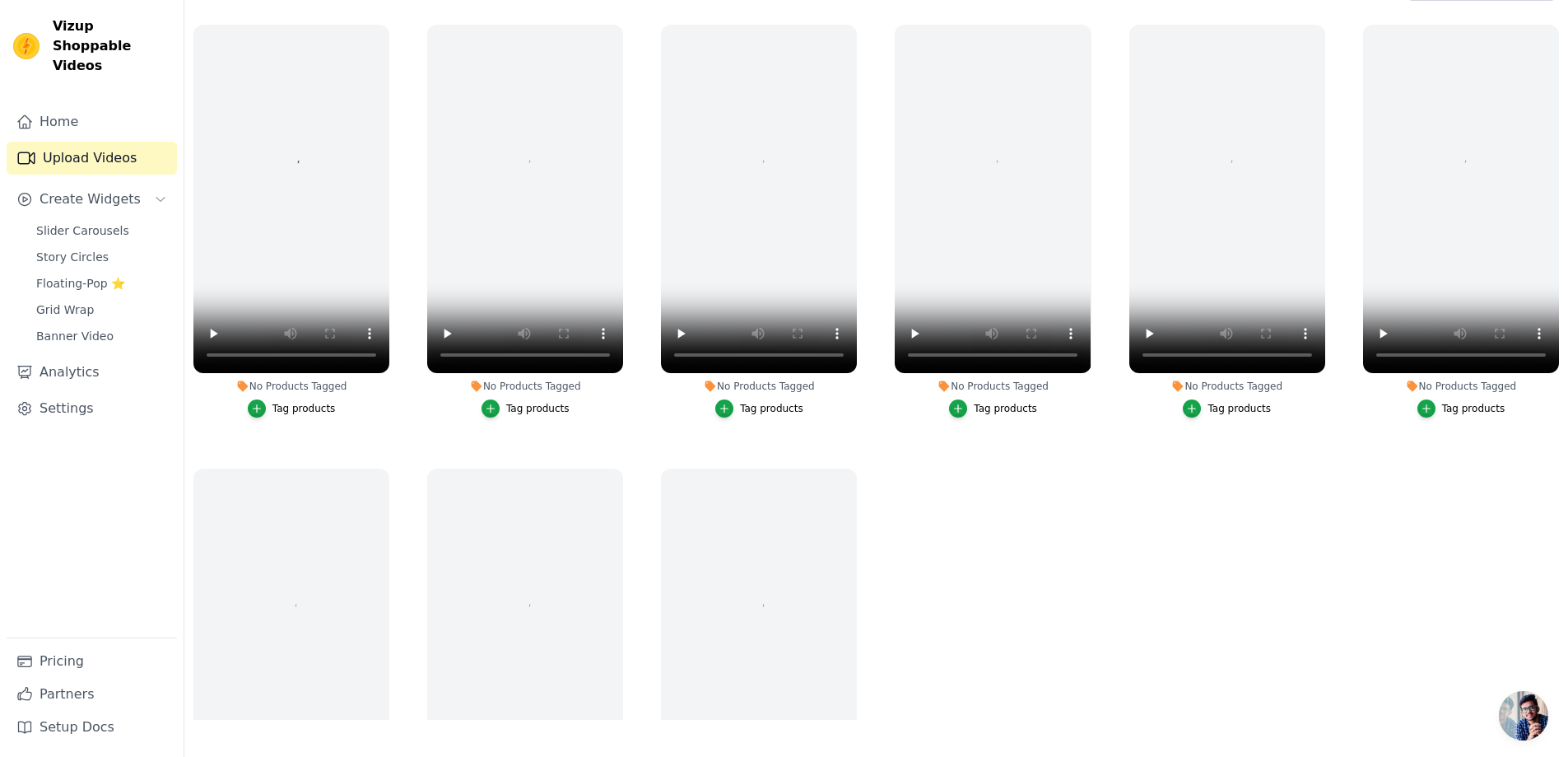
scroll to position [237, 0]
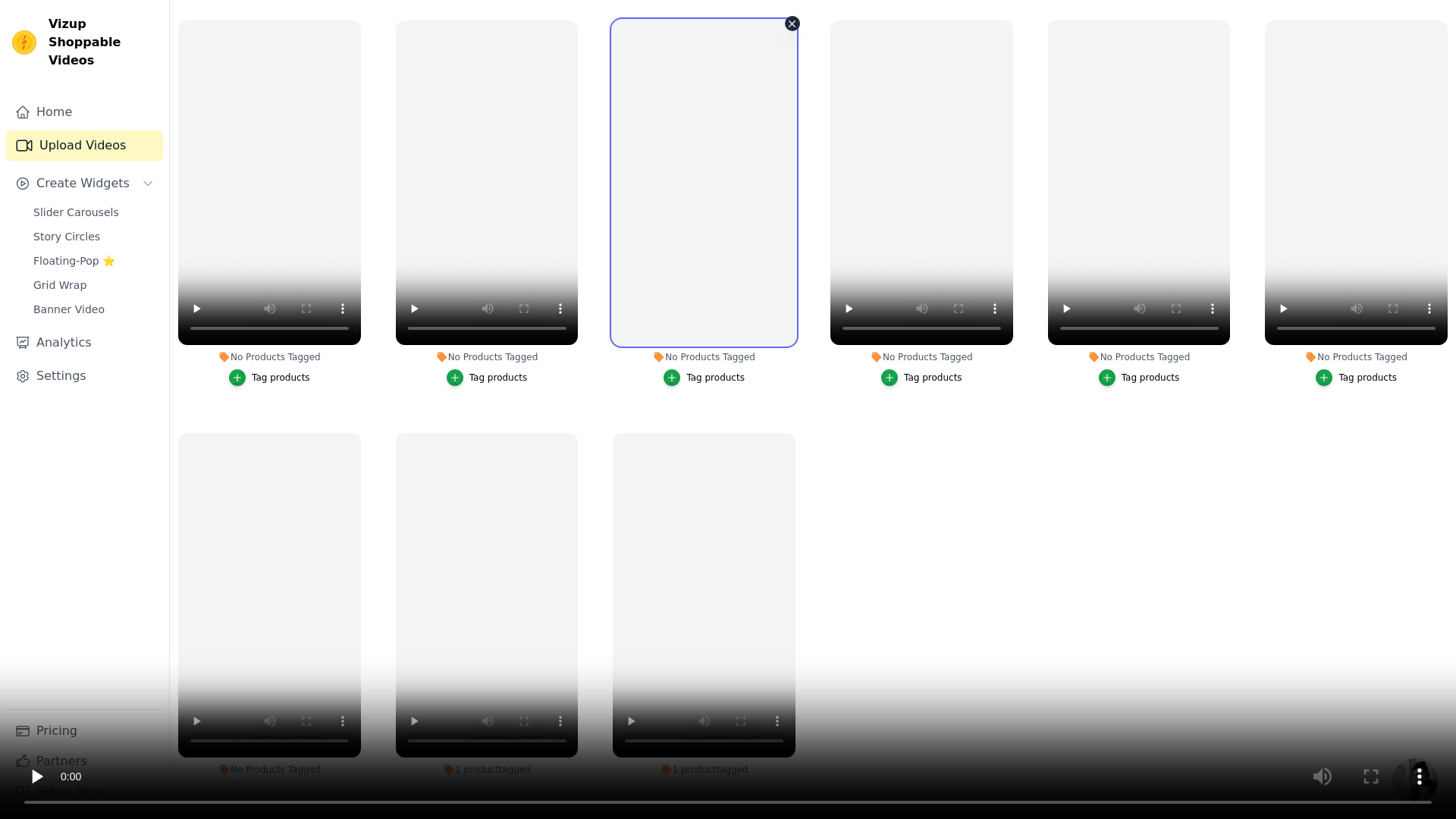
click at [722, 392] on video at bounding box center [728, 410] width 1456 height 819
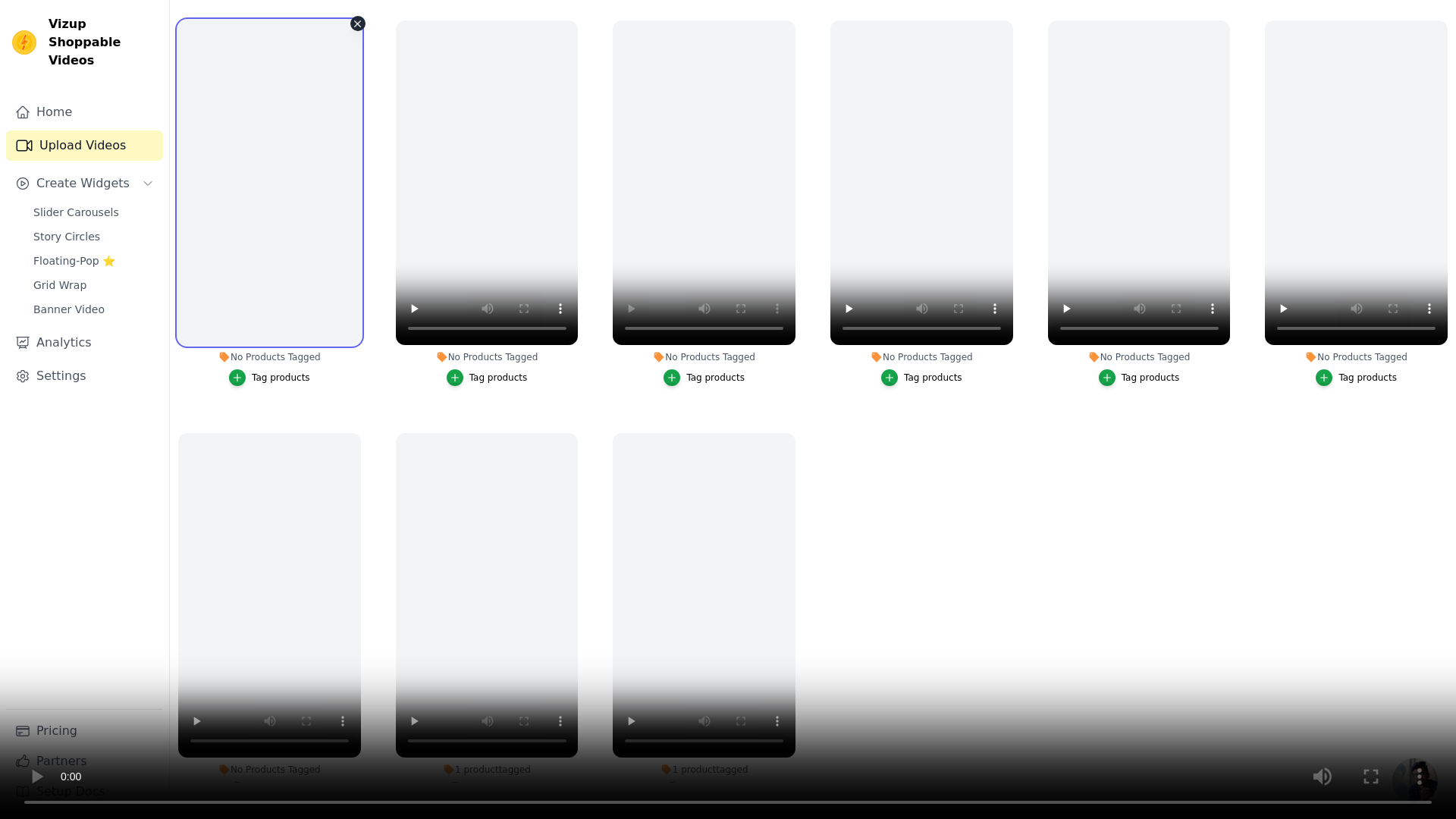
click at [746, 364] on video at bounding box center [728, 410] width 1456 height 819
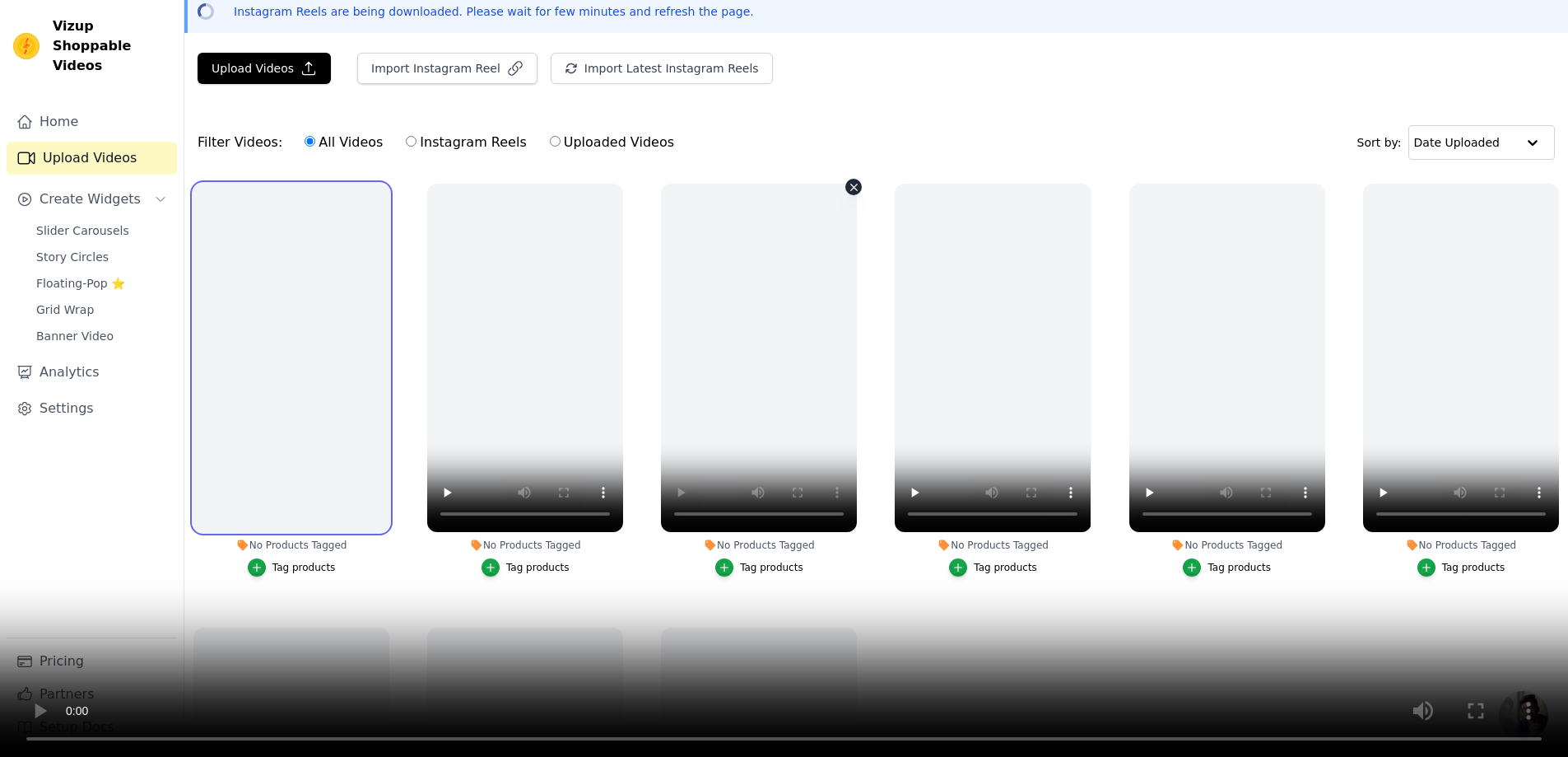
scroll to position [72, 0]
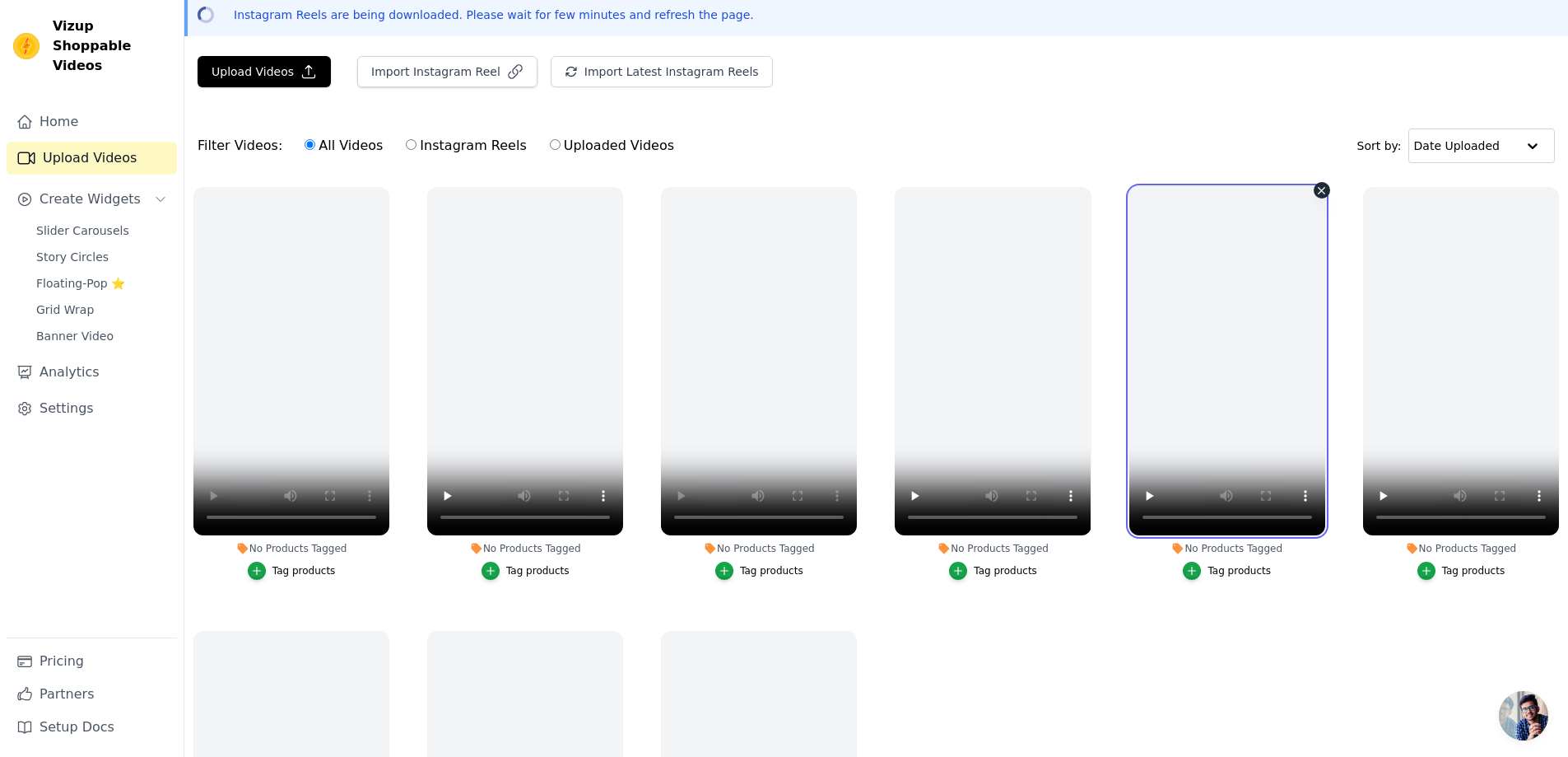
click at [1207, 362] on video at bounding box center [1227, 361] width 196 height 348
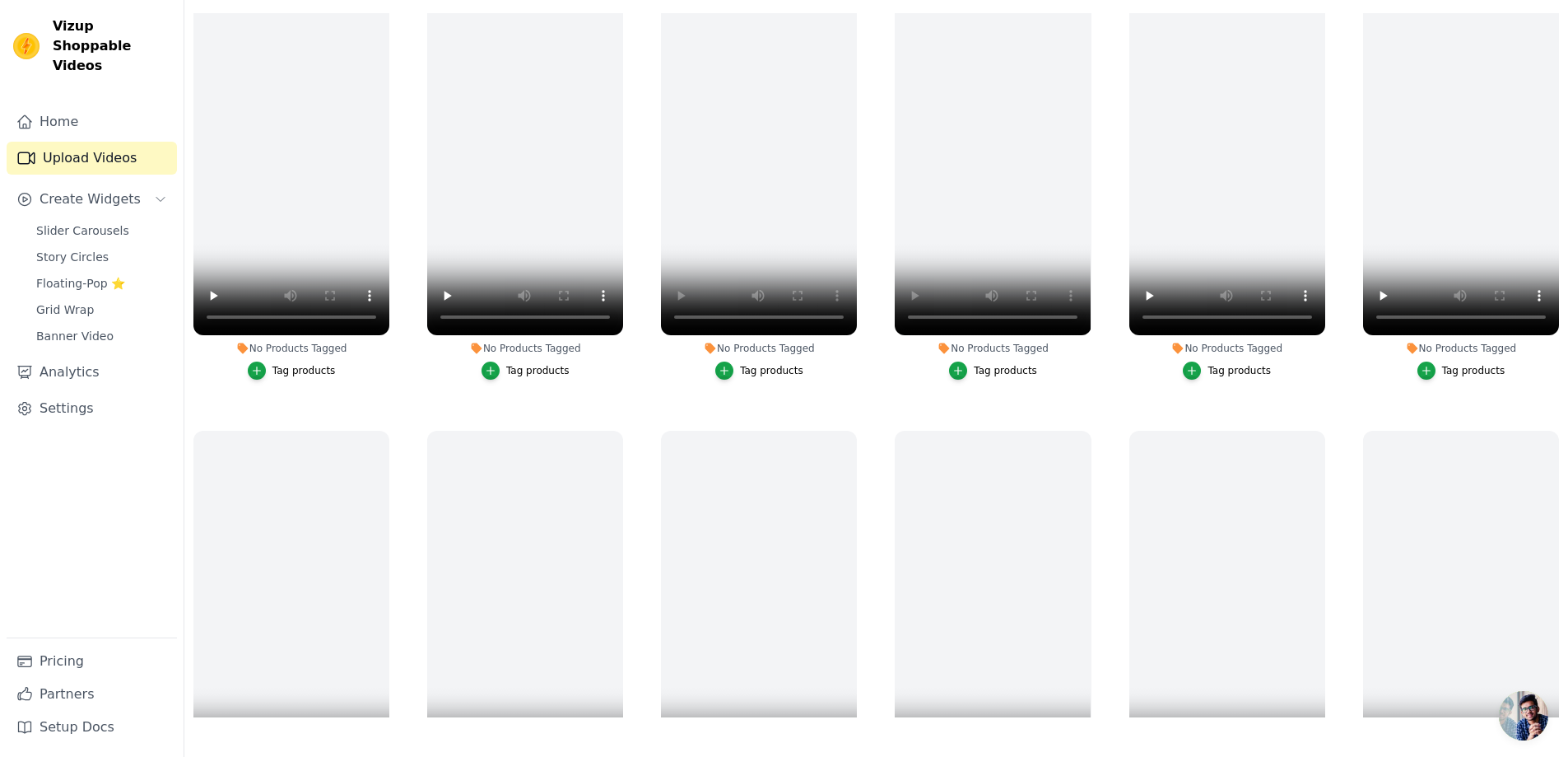
scroll to position [27, 0]
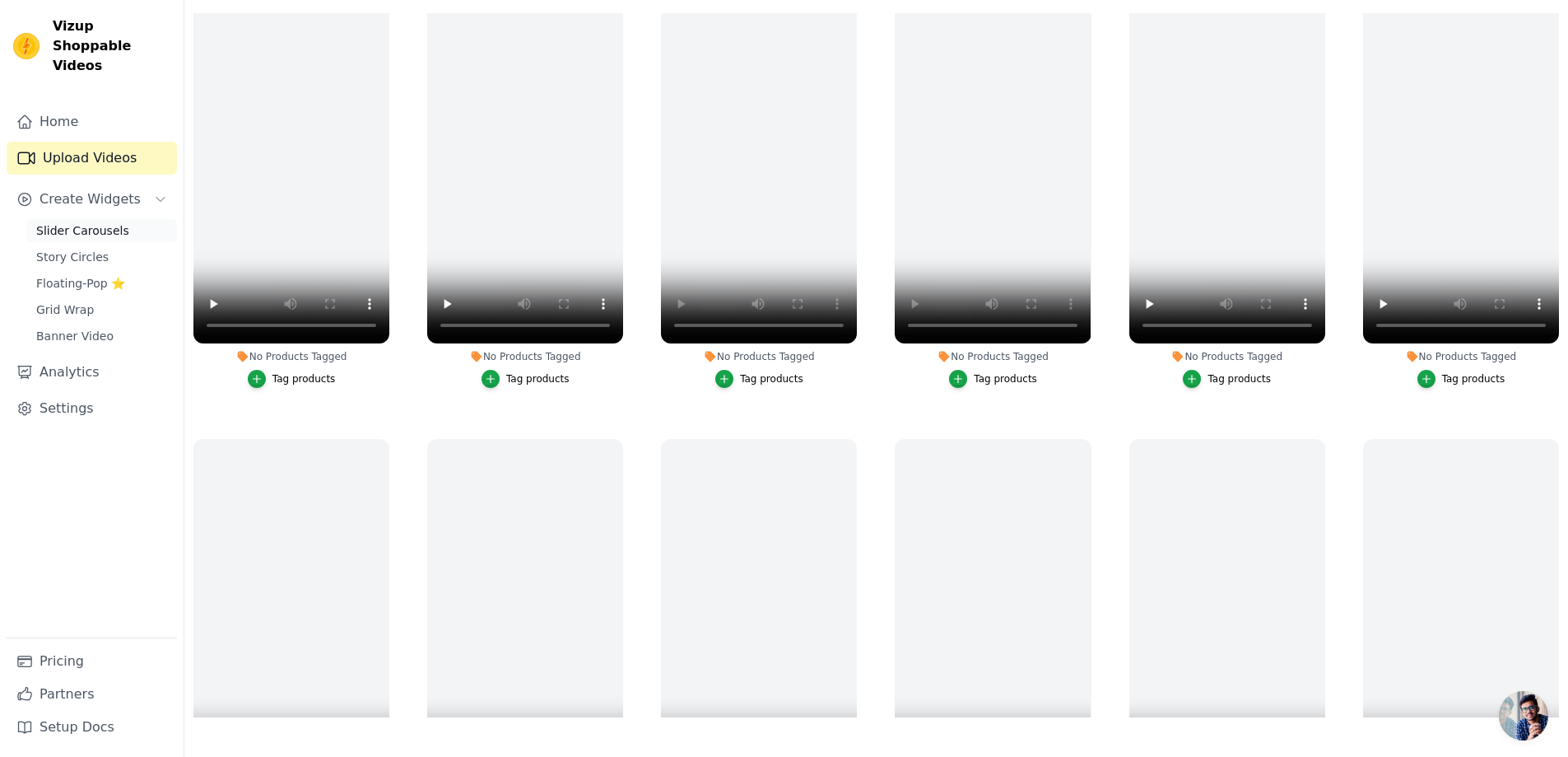
click at [92, 223] on span "Slider Carousels" at bounding box center [83, 231] width 93 height 17
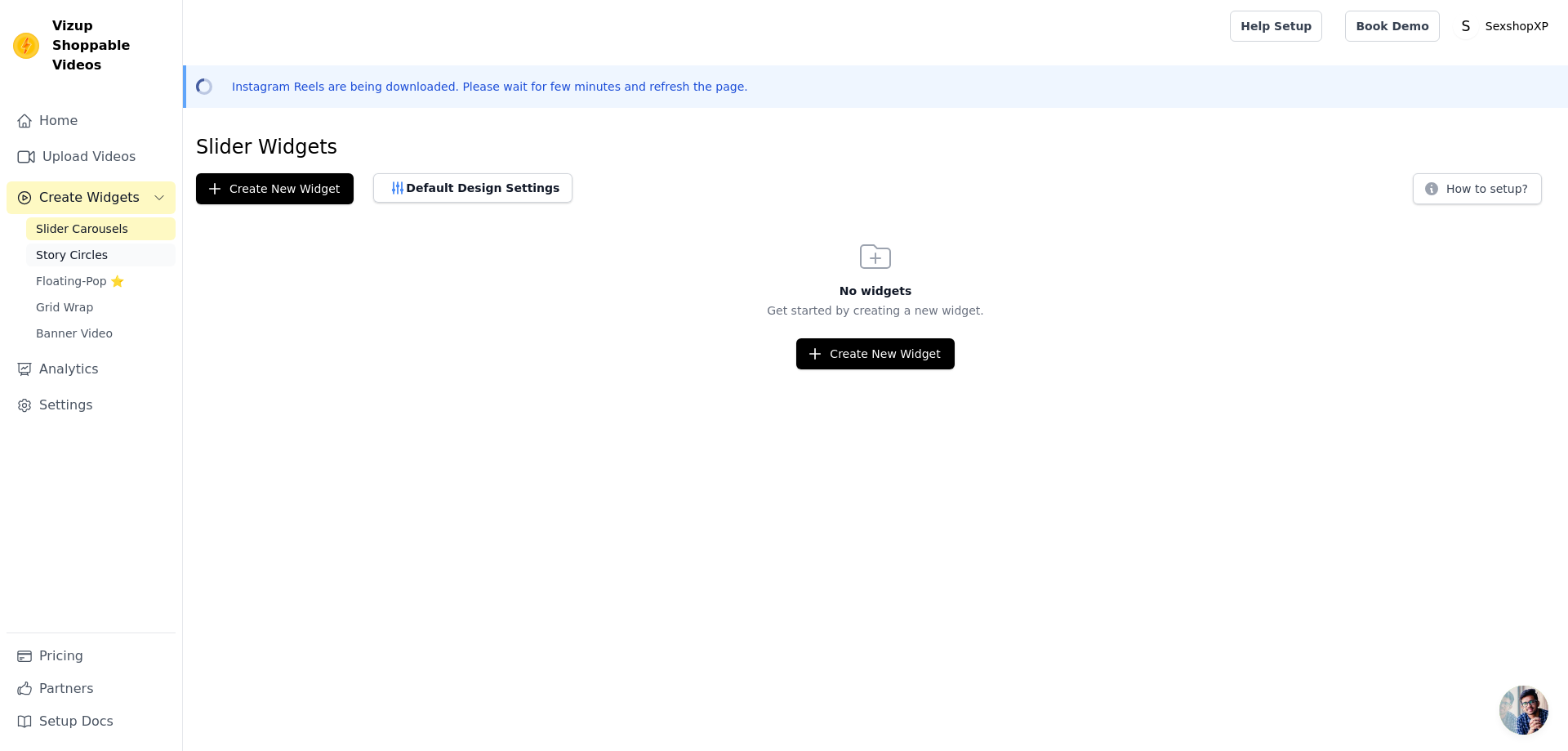
click at [96, 246] on span "Story Circles" at bounding box center [72, 255] width 72 height 16
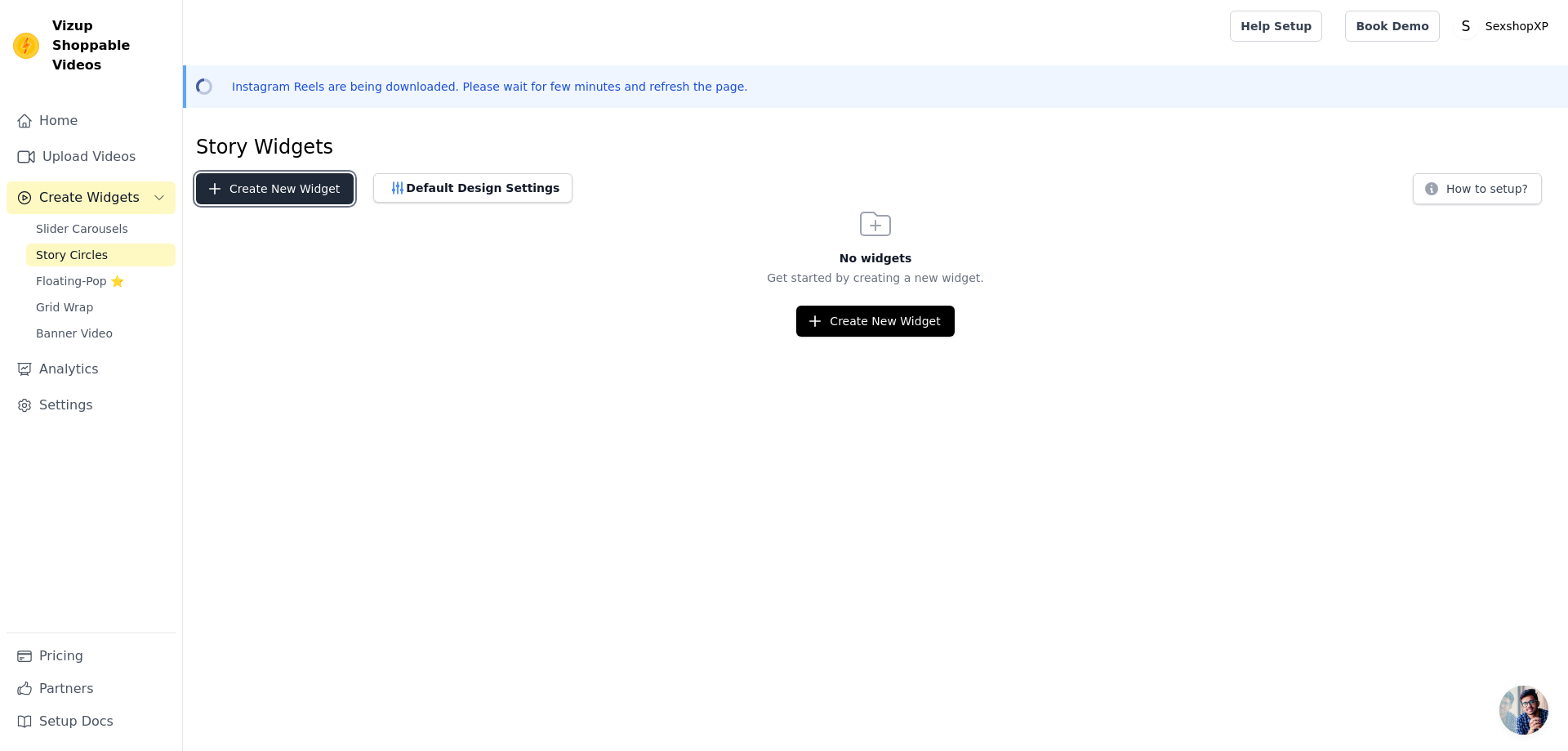
click at [292, 188] on button "Create New Widget" at bounding box center [275, 189] width 157 height 31
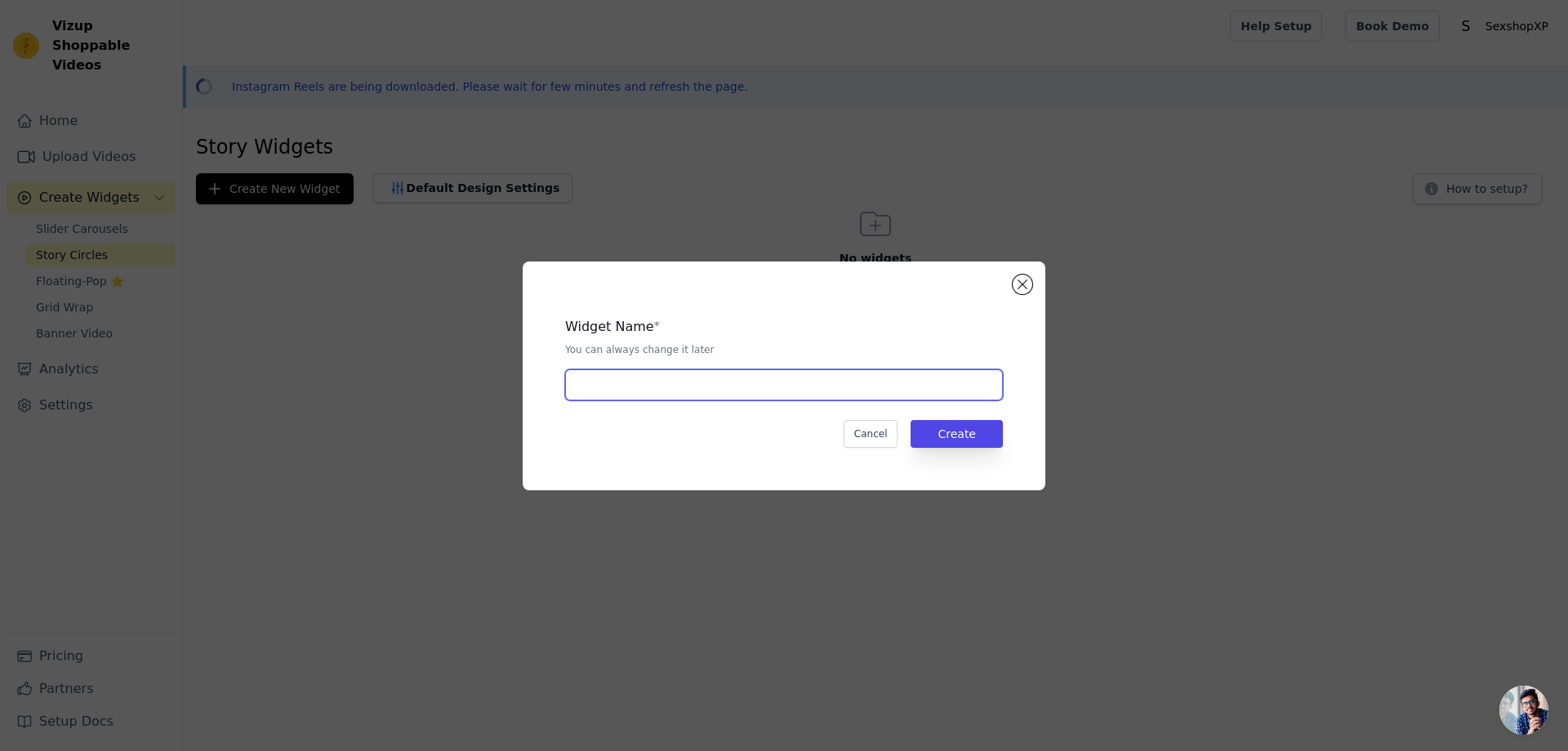
click at [663, 392] on input "text" at bounding box center [784, 385] width 438 height 31
type input "Love Potion"
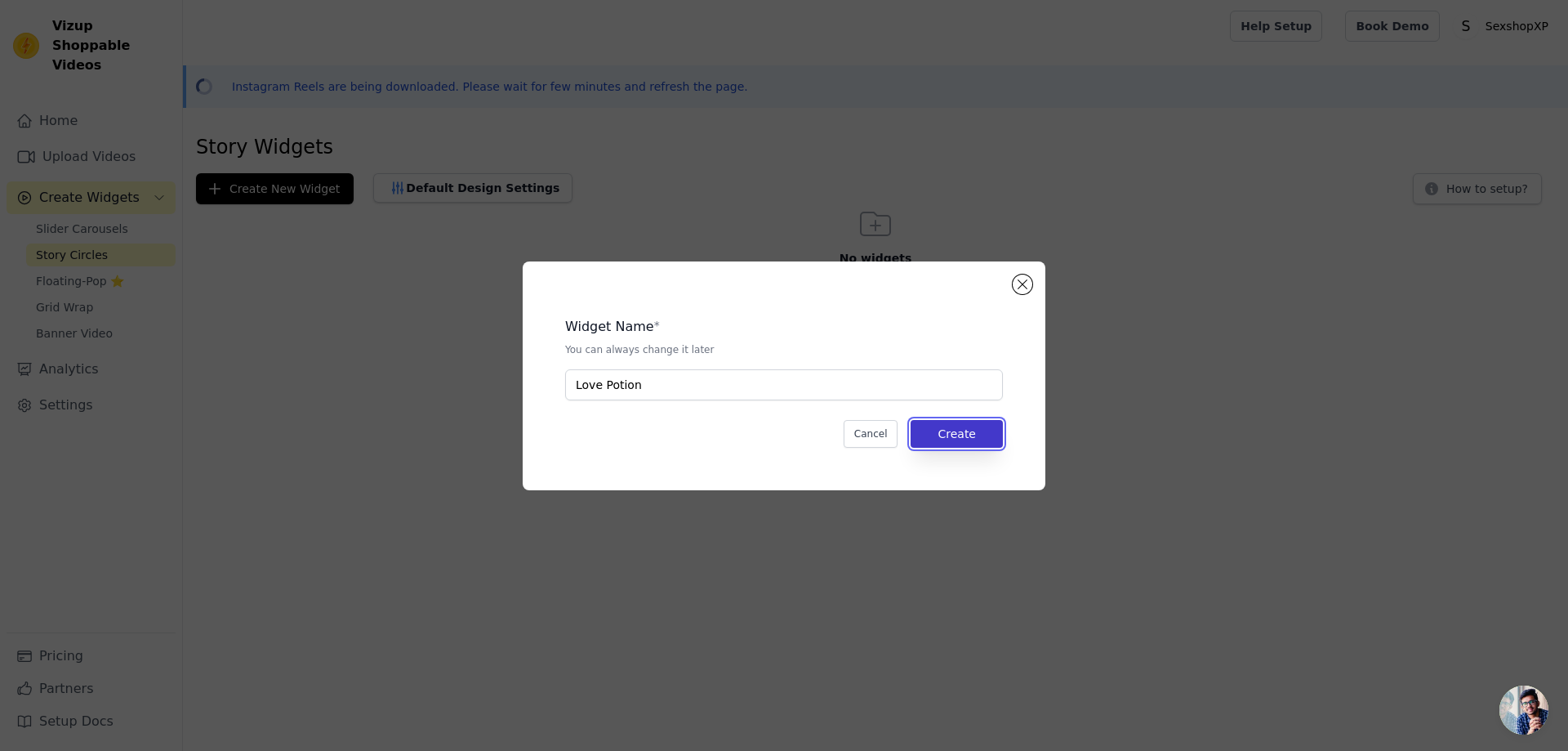
click at [964, 434] on button "Create" at bounding box center [957, 434] width 92 height 28
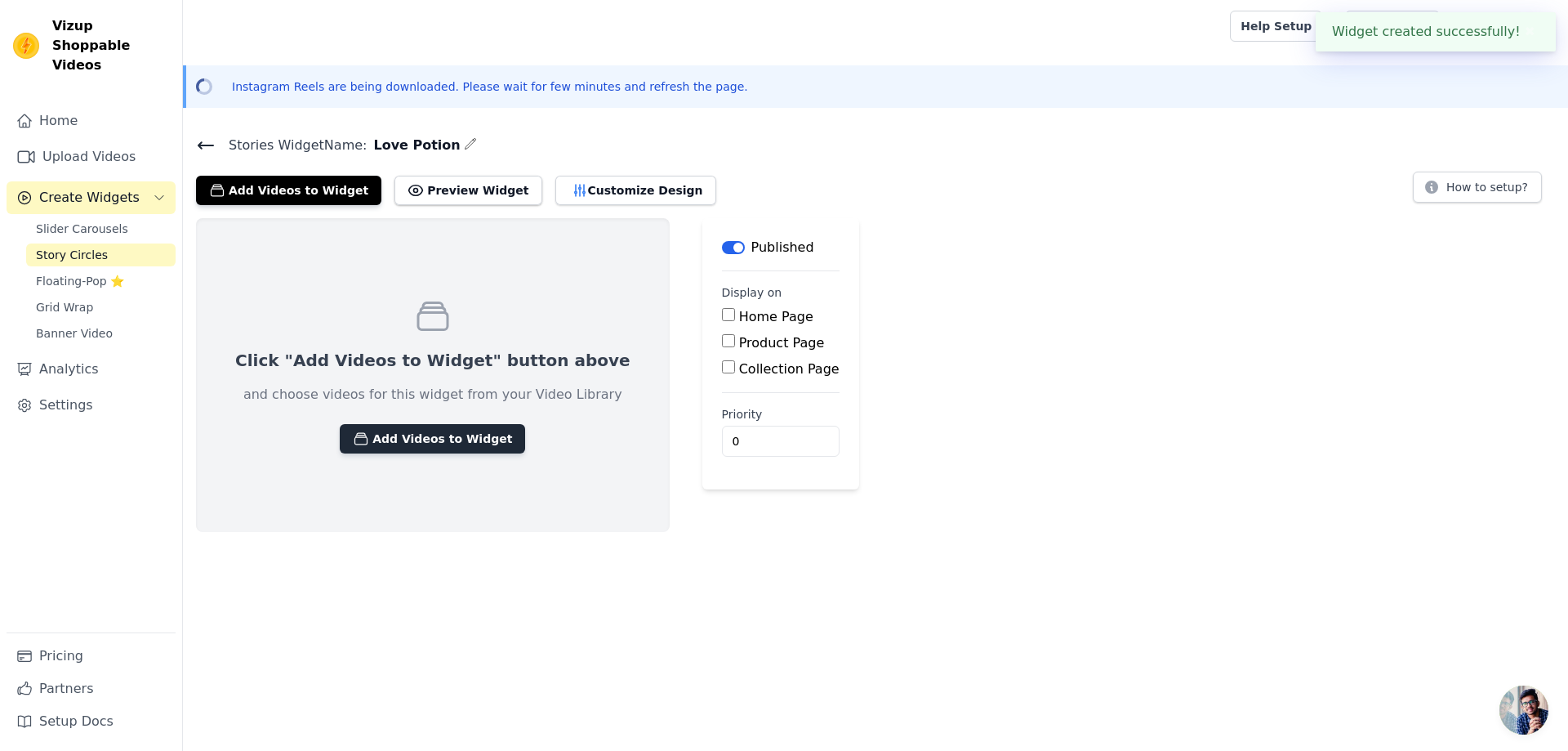
click at [436, 447] on button "Add Videos to Widget" at bounding box center [432, 439] width 185 height 30
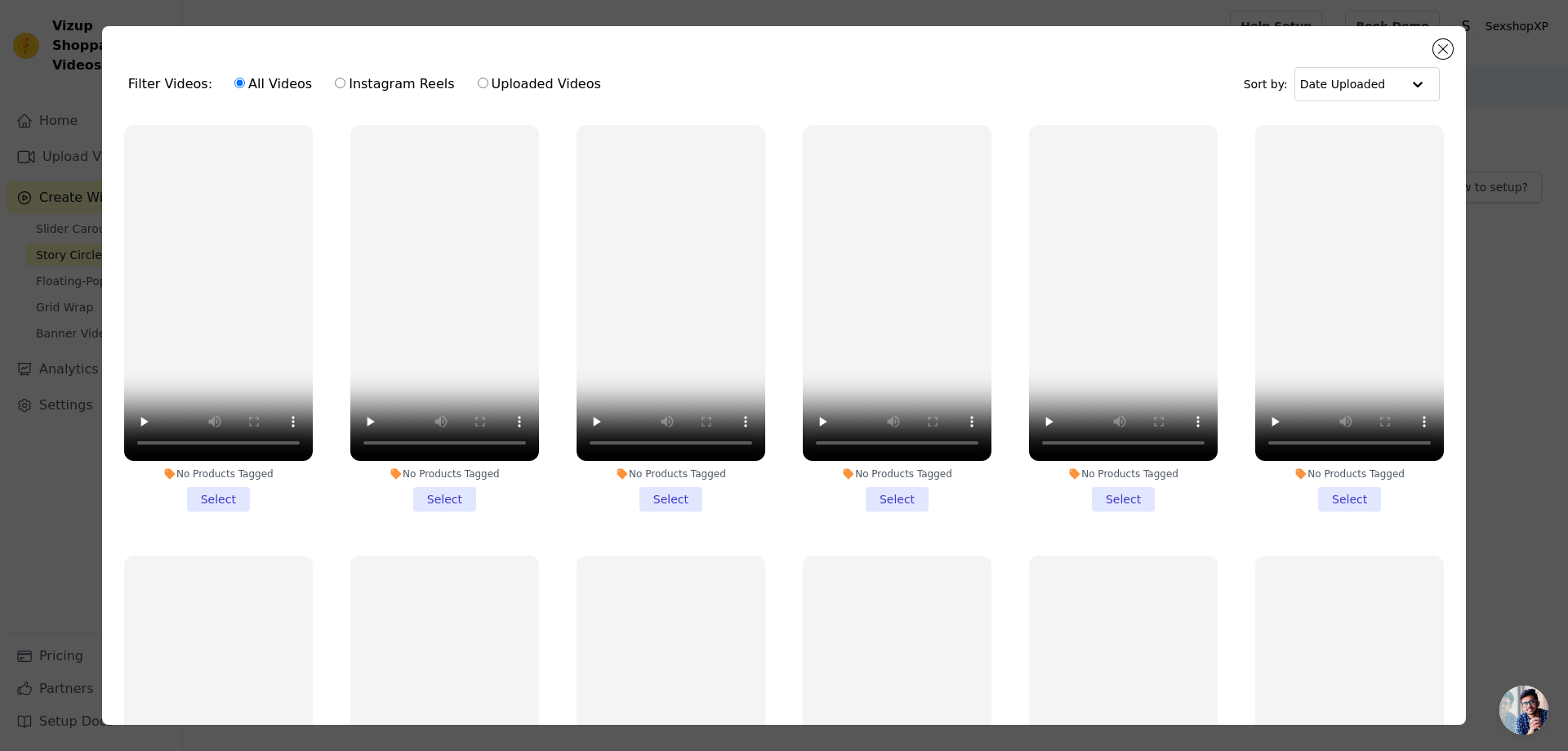
click at [477, 77] on label "Uploaded Videos" at bounding box center [540, 84] width 125 height 21
click at [478, 77] on input "Uploaded Videos" at bounding box center [483, 82] width 11 height 11
radio input "true"
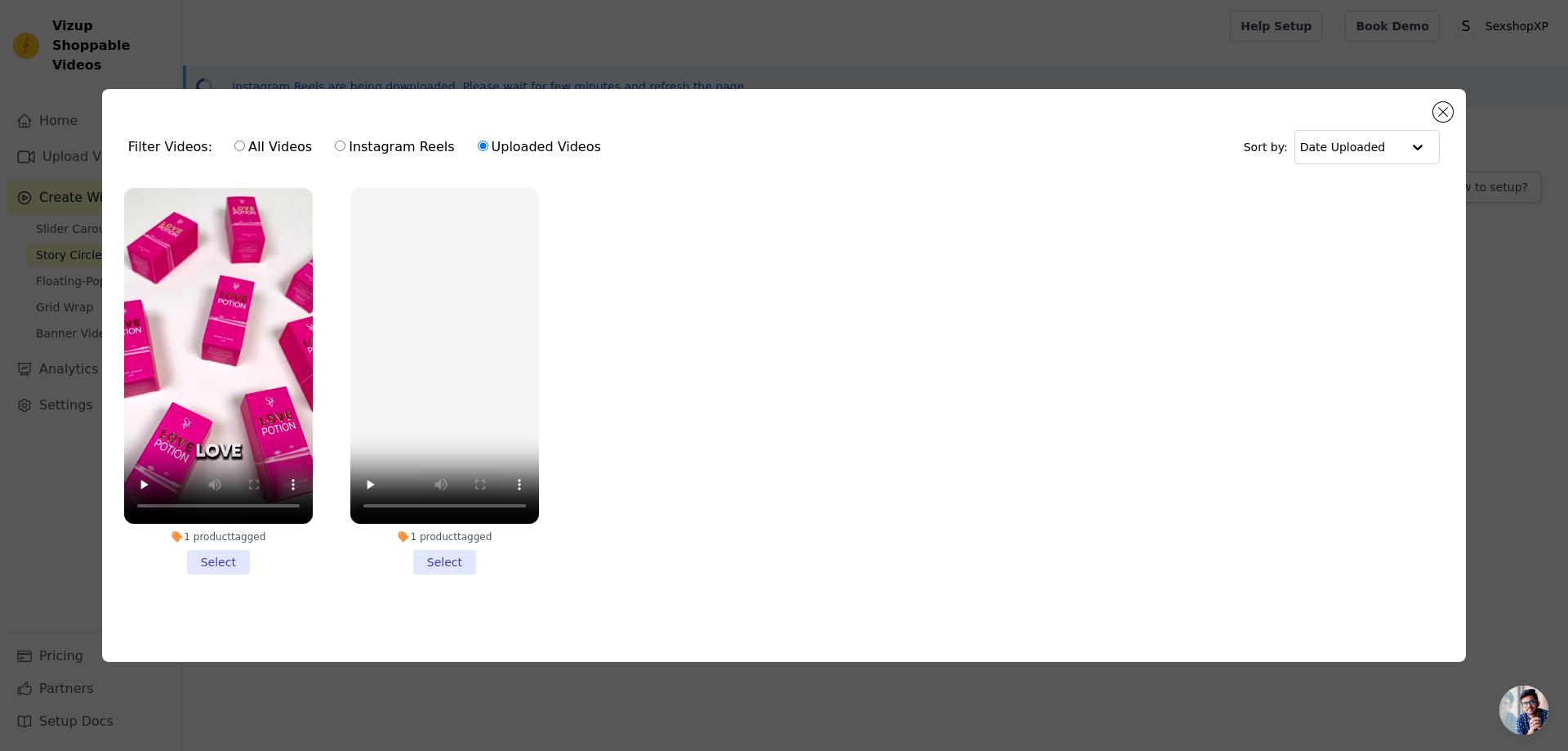
click at [225, 550] on li "1 product tagged Select" at bounding box center [218, 381] width 189 height 387
click at [0, 0] on input "1 product tagged Select" at bounding box center [0, 0] width 0 height 0
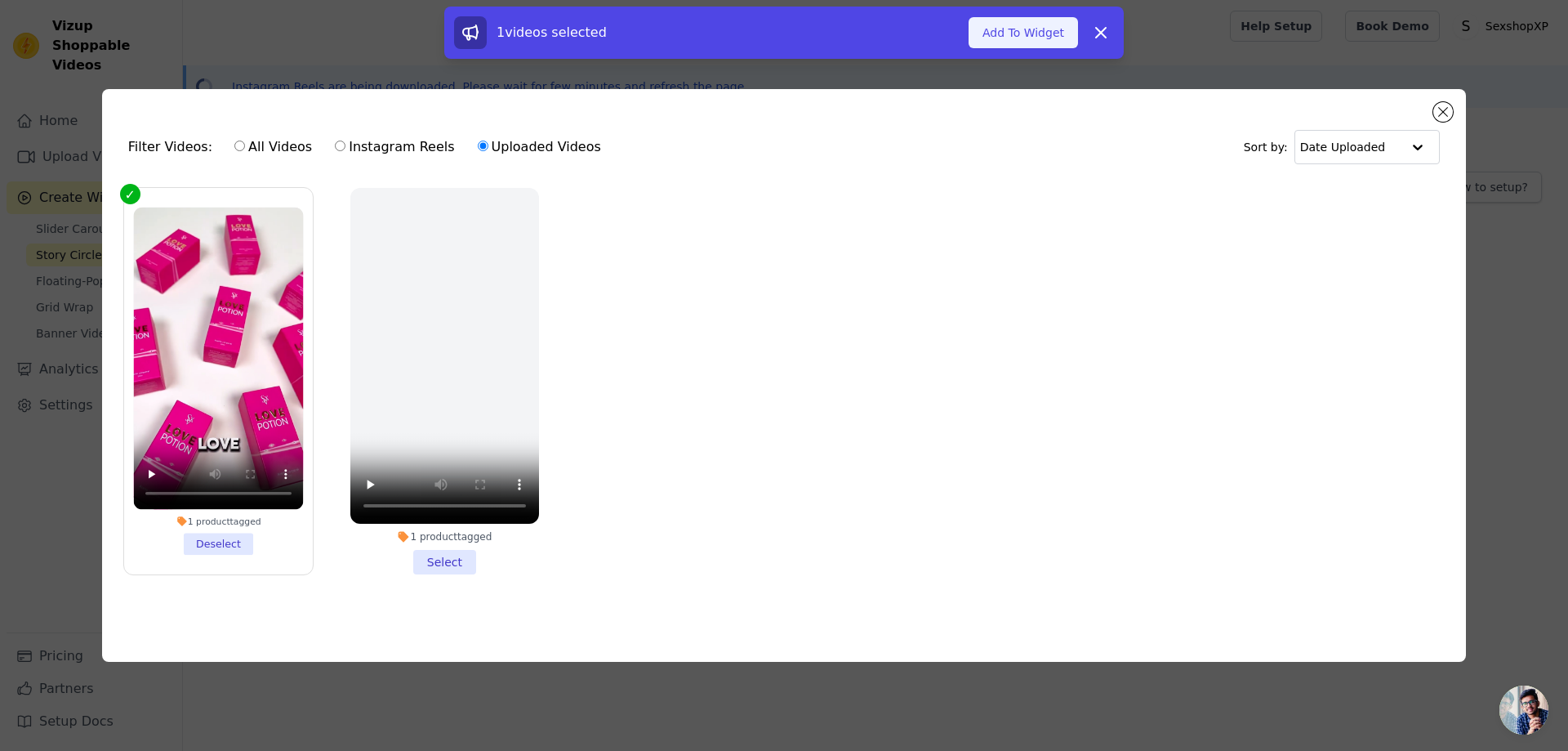
click at [1026, 33] on button "Add To Widget" at bounding box center [1023, 33] width 110 height 31
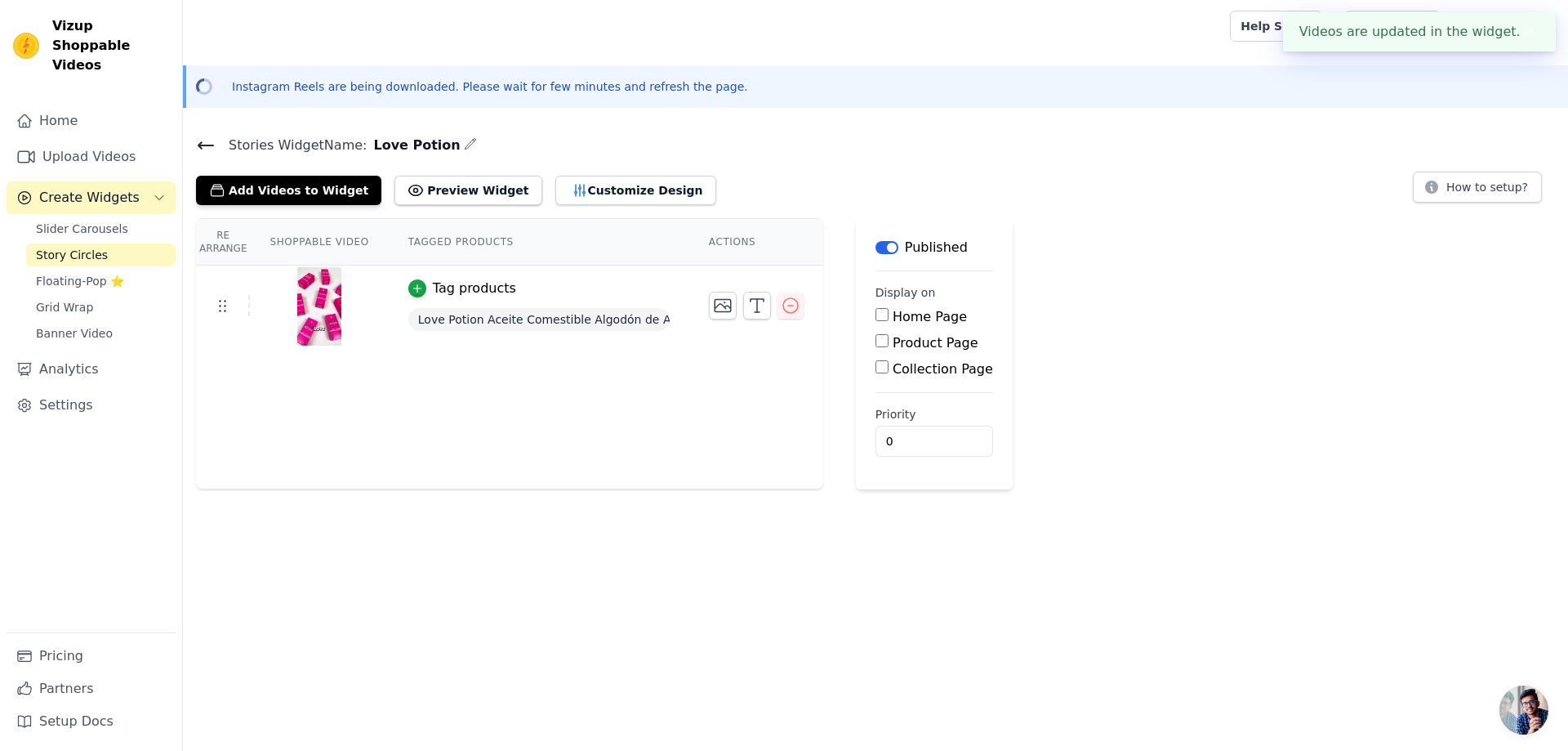
click at [904, 347] on label "Product Page" at bounding box center [936, 342] width 86 height 16
click at [889, 347] on input "Product Page" at bounding box center [882, 340] width 13 height 13
checkbox input "true"
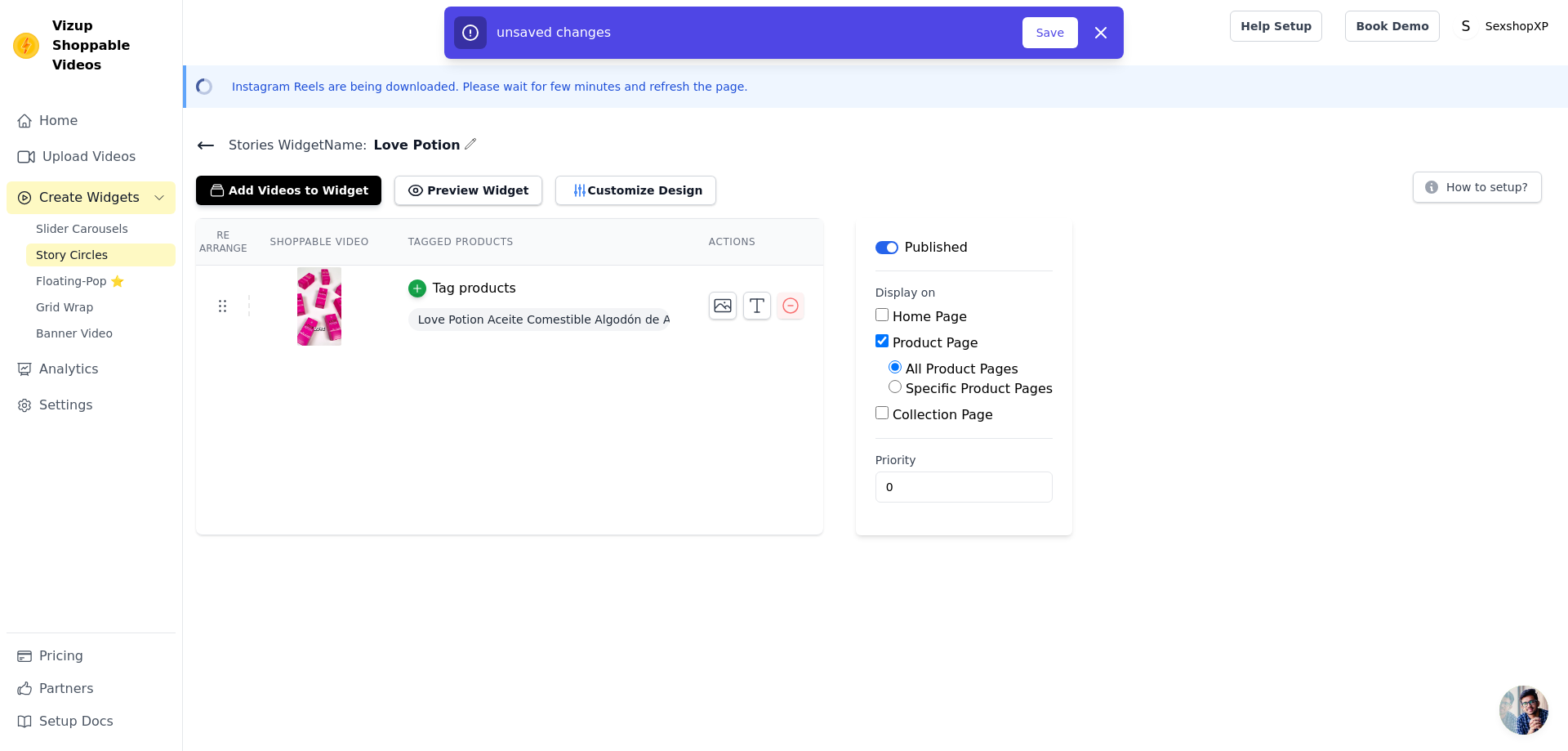
click at [1010, 387] on label "Specific Product Pages" at bounding box center [979, 388] width 147 height 16
click at [902, 387] on input "Specific Product Pages" at bounding box center [895, 387] width 13 height 13
radio input "true"
click at [960, 426] on button "Select Products" at bounding box center [943, 425] width 110 height 28
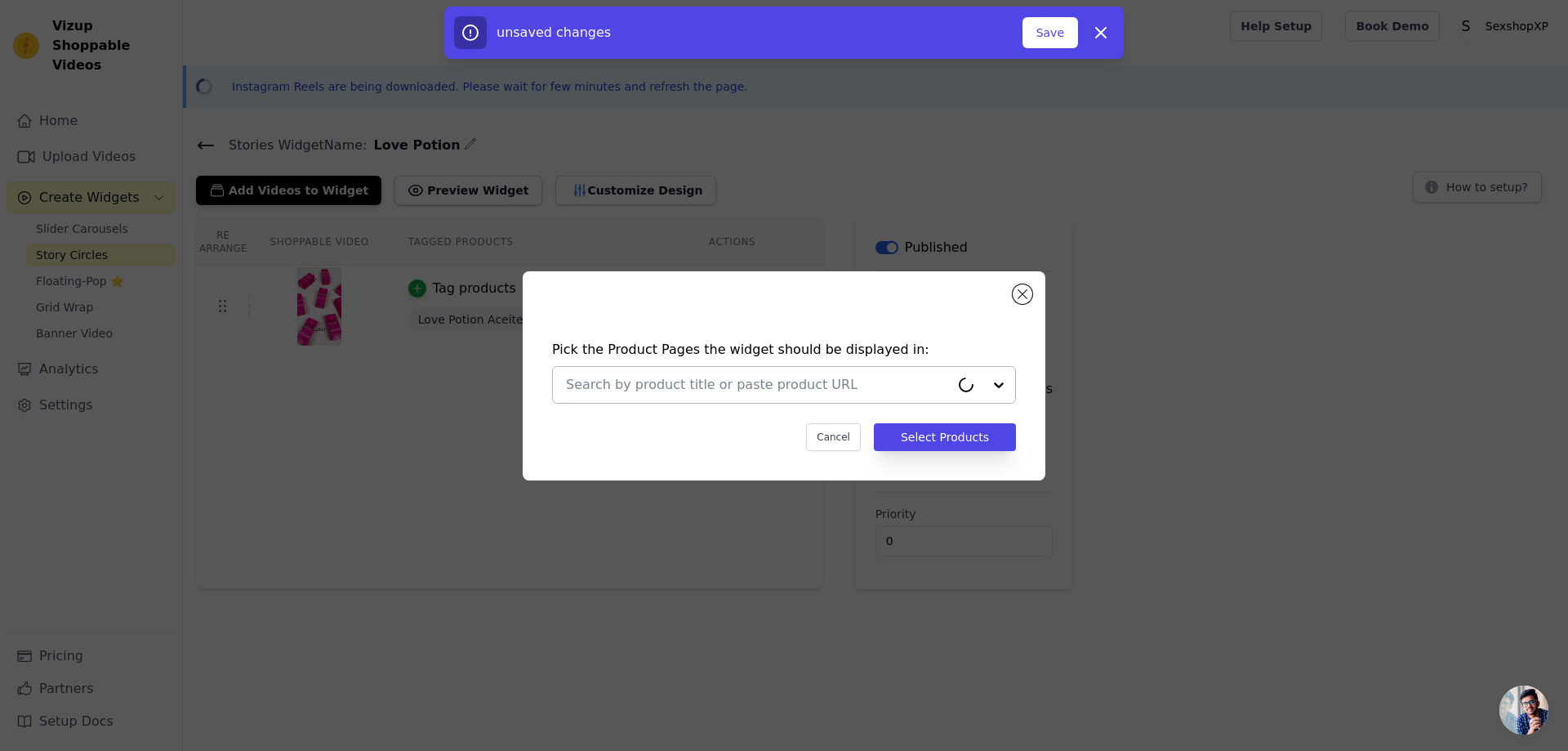
click at [782, 375] on input "text" at bounding box center [758, 385] width 384 height 20
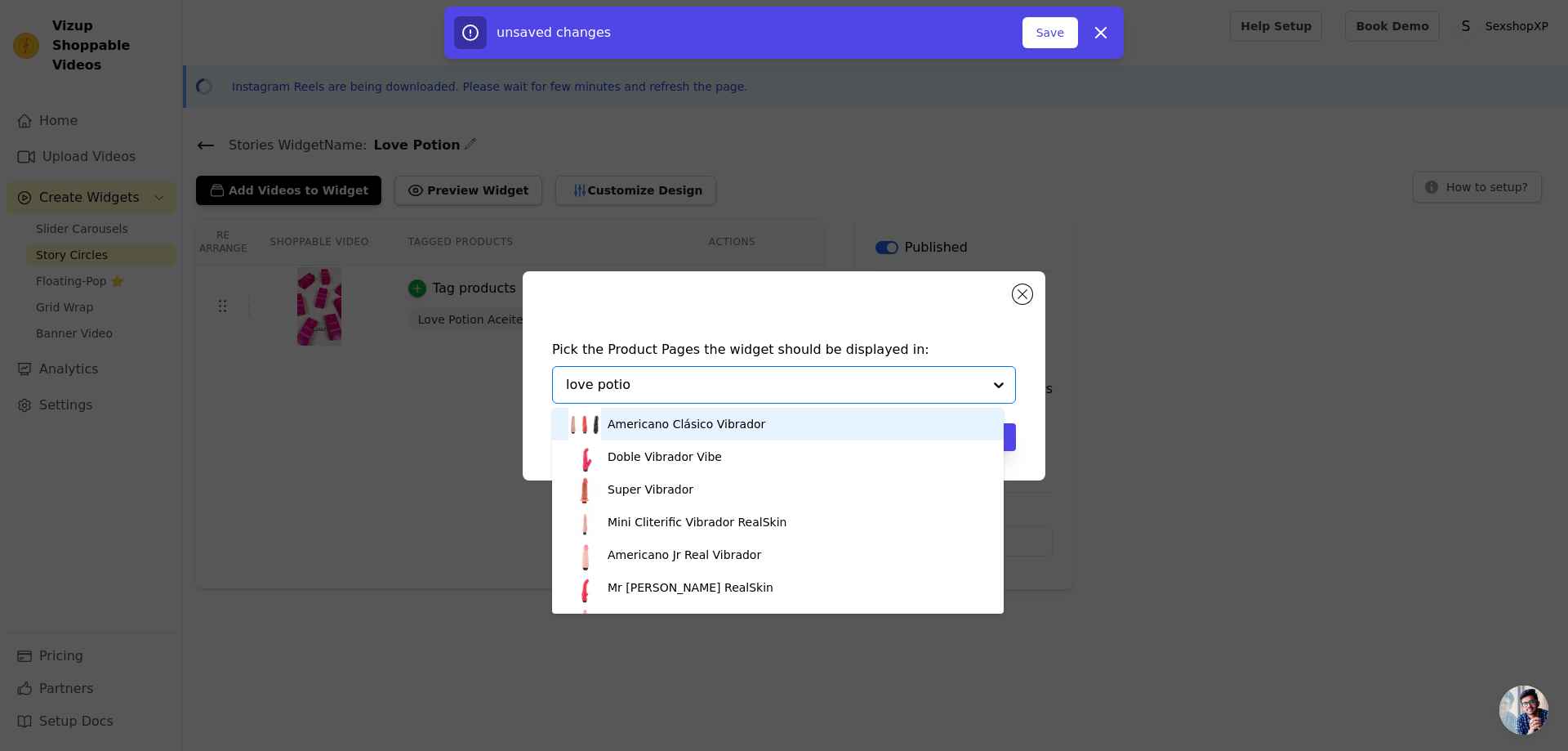
type input "love potion"
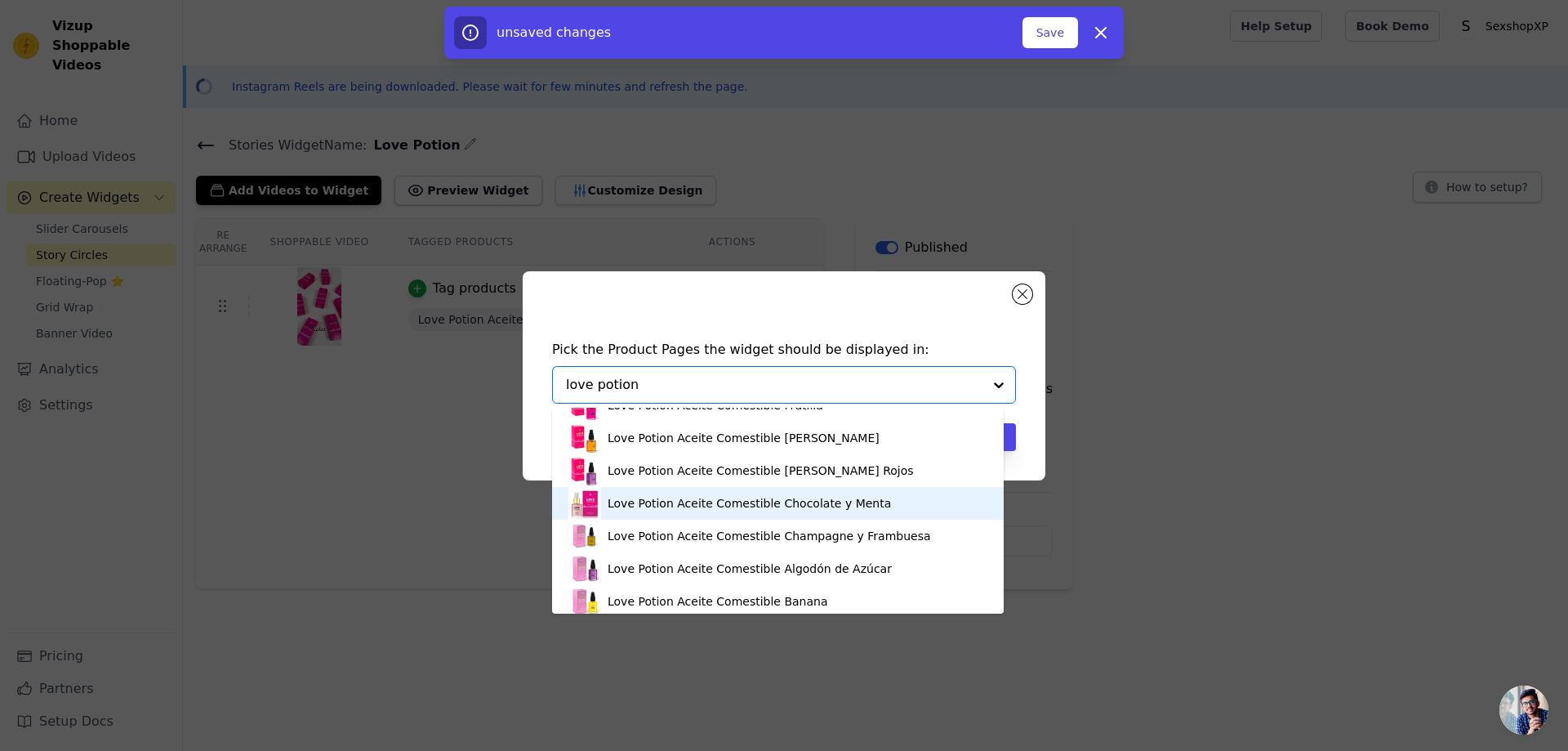
scroll to position [28, 0]
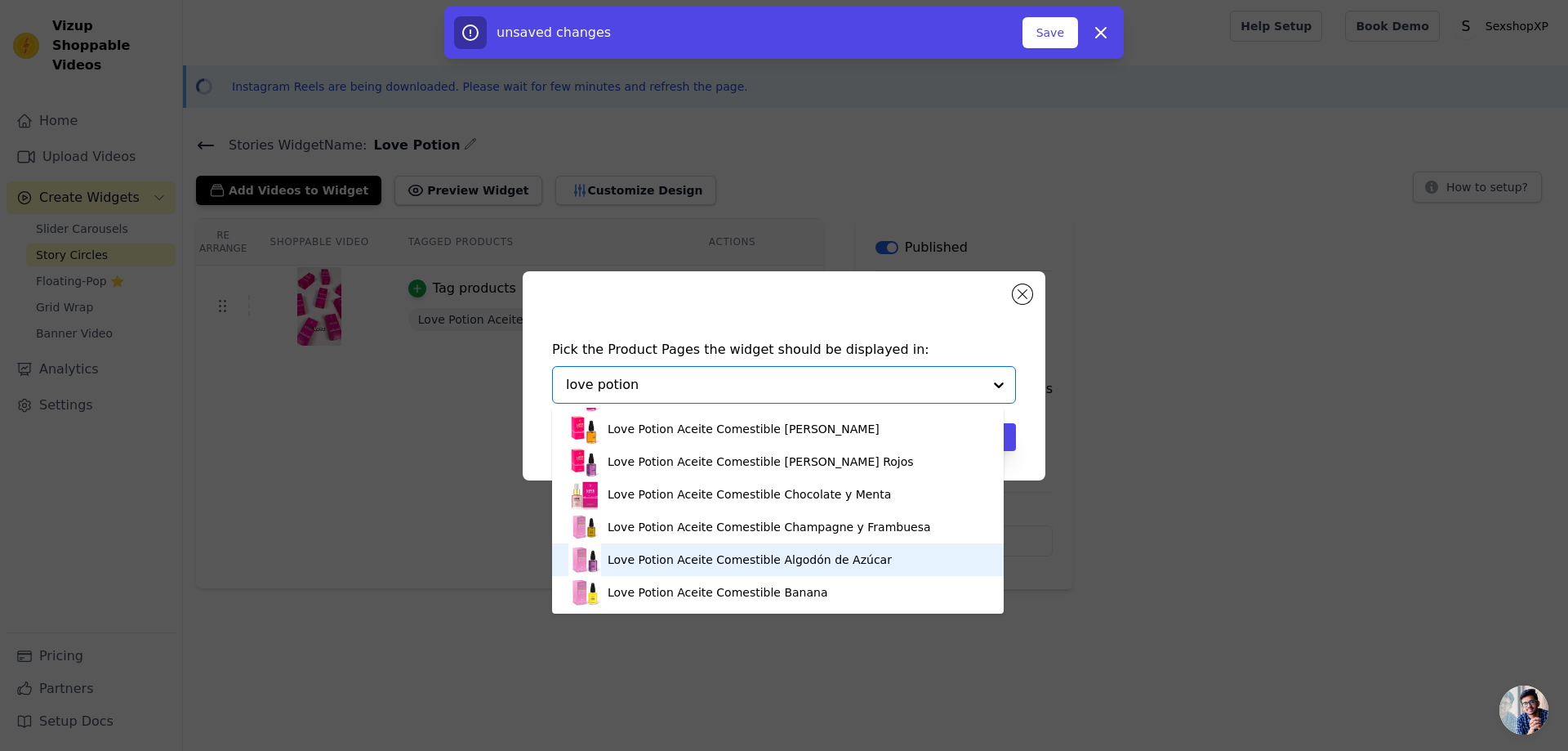
click at [810, 552] on div "Love Potion Aceite Comestible Algodón de Azúcar" at bounding box center [749, 560] width 284 height 16
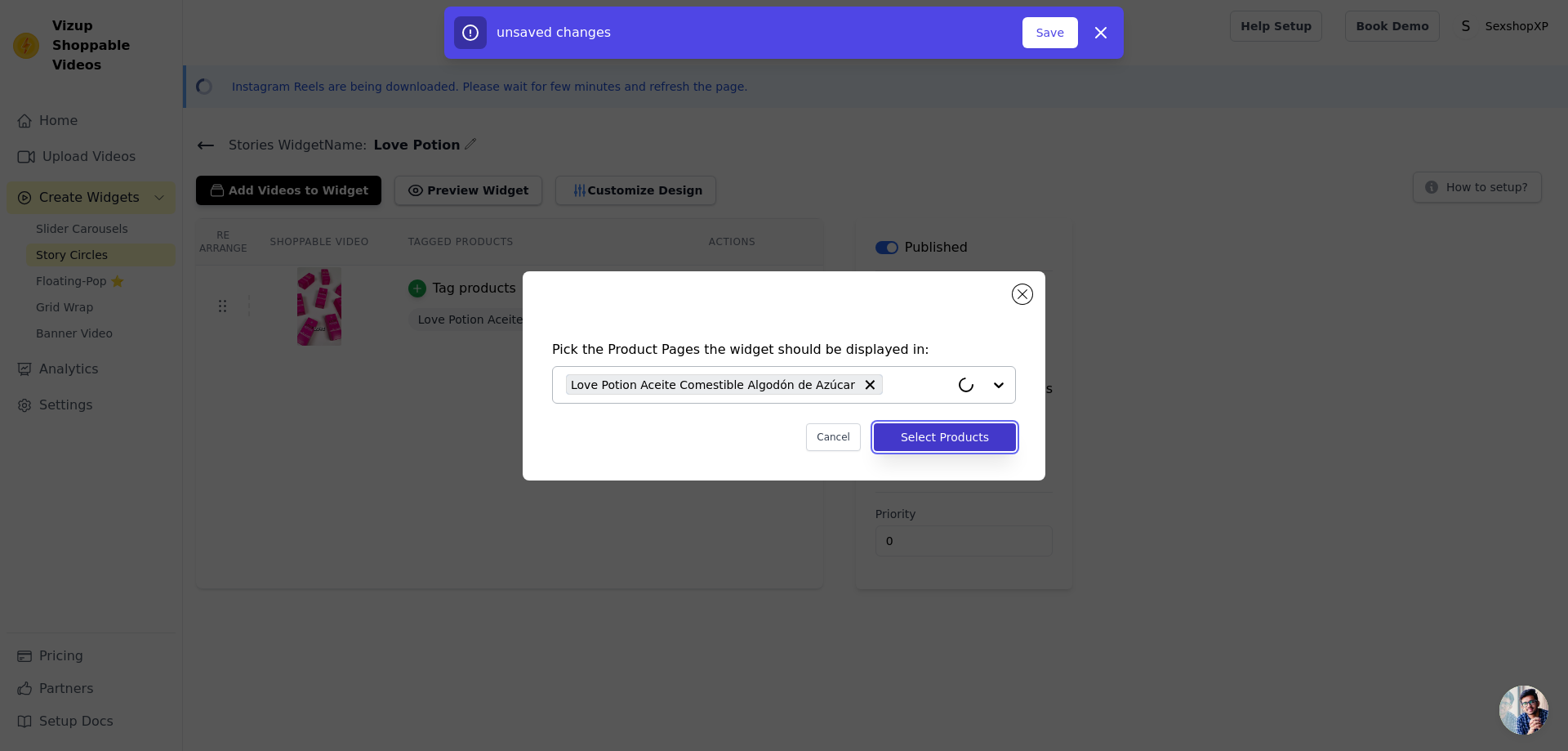
click at [957, 438] on button "Select Products" at bounding box center [945, 437] width 142 height 28
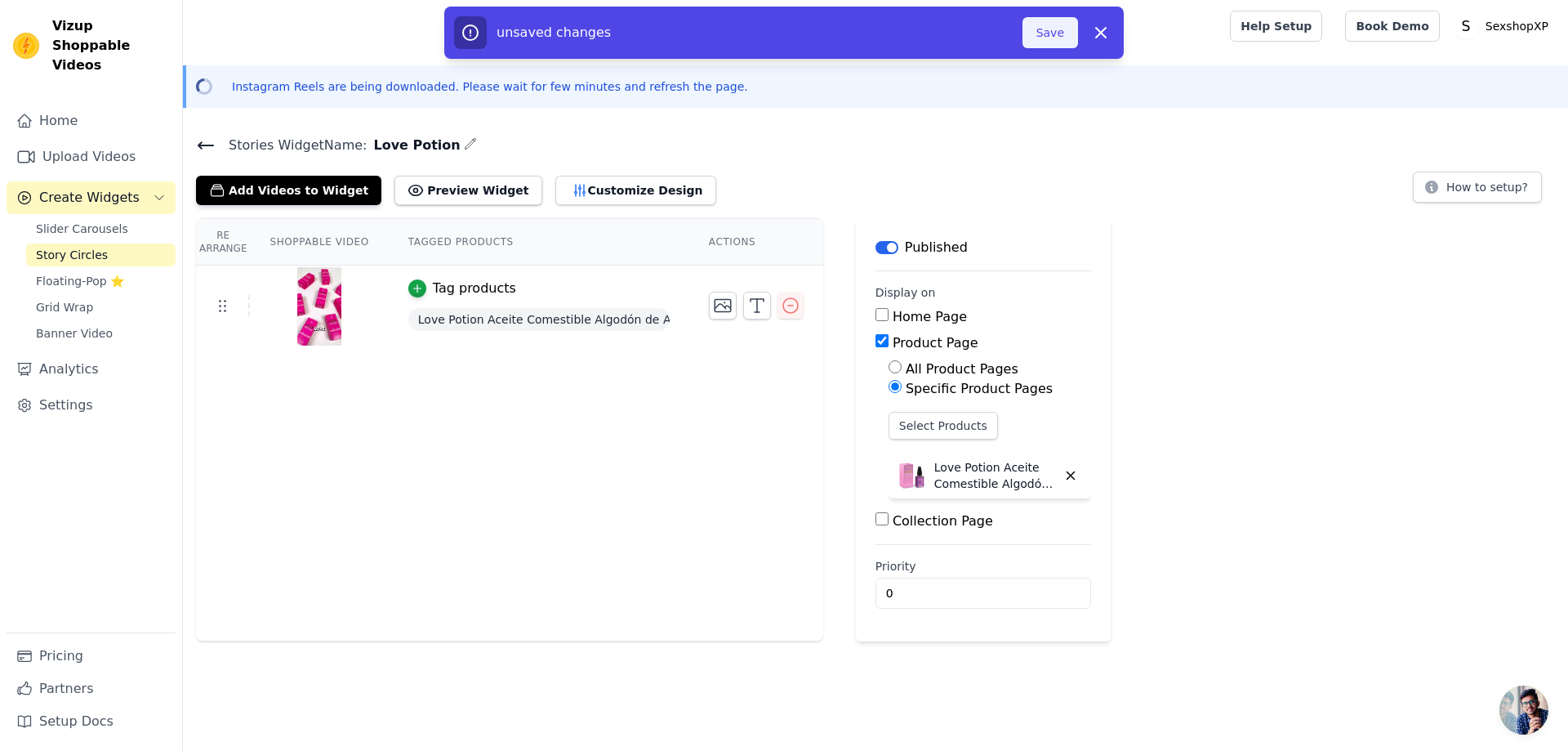
click at [1054, 27] on button "Save" at bounding box center [1050, 33] width 55 height 31
click at [1047, 31] on div at bounding box center [703, 26] width 1015 height 52
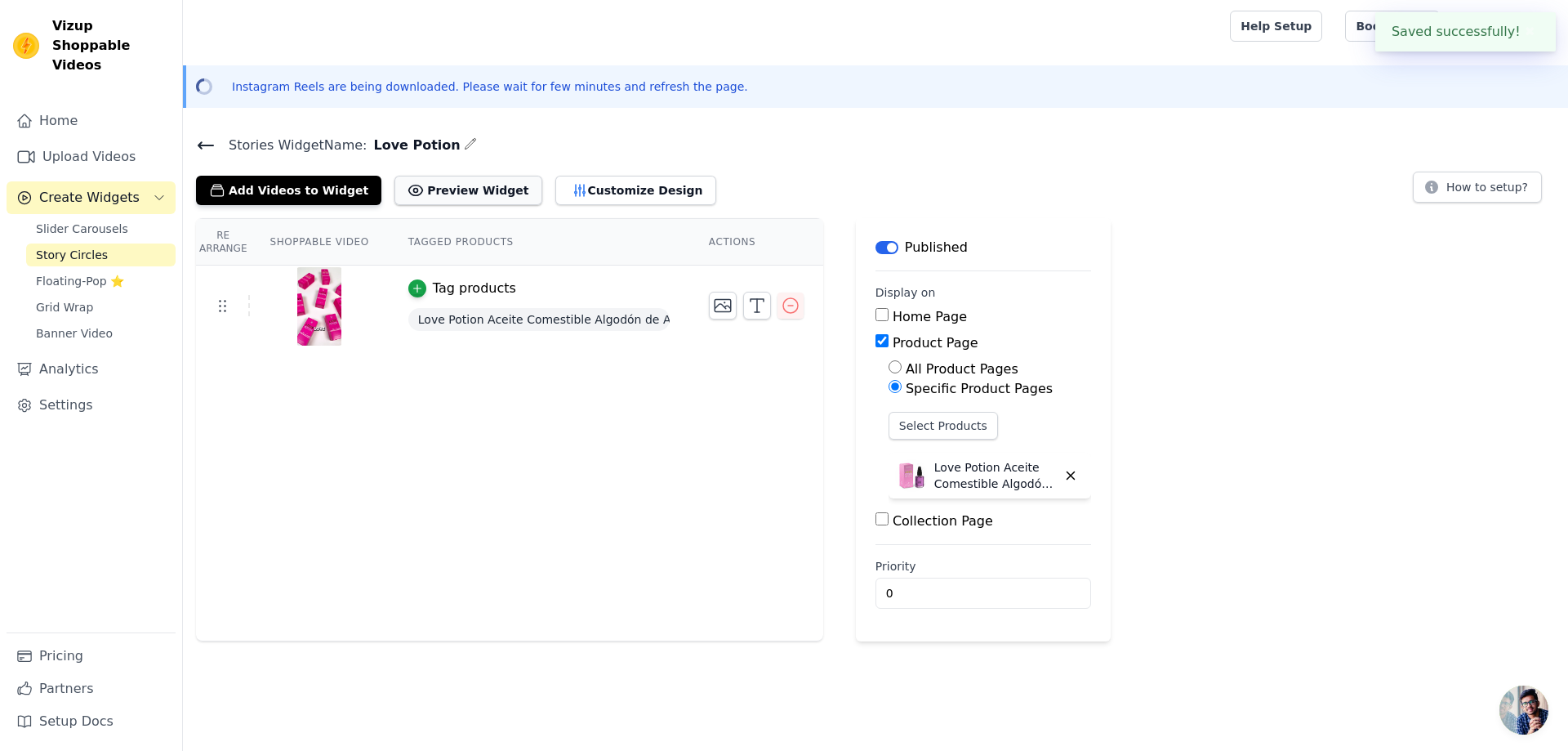
click at [459, 186] on button "Preview Widget" at bounding box center [468, 190] width 147 height 30
click at [86, 390] on link "Settings" at bounding box center [91, 406] width 169 height 33
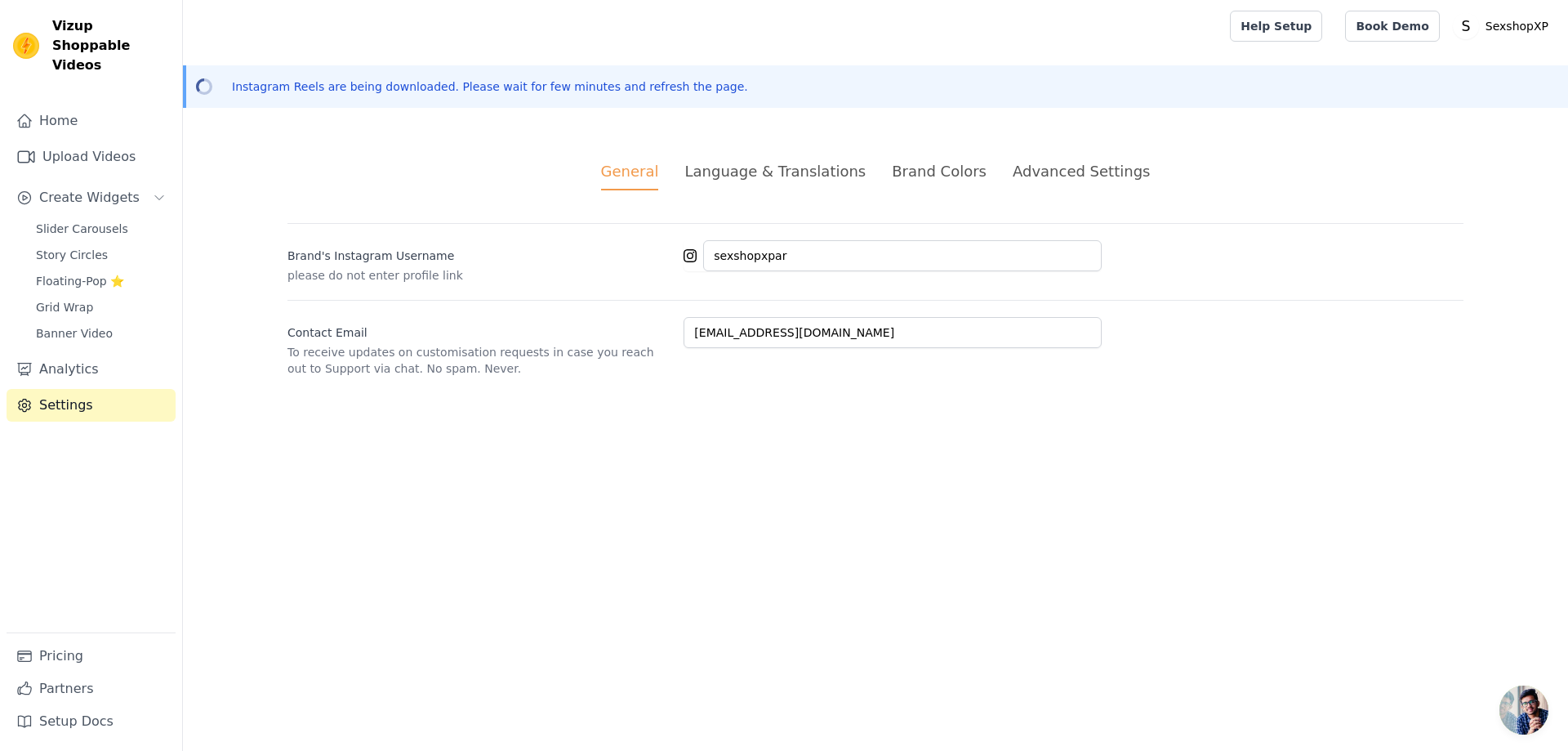
click at [857, 171] on div "Language & Translations" at bounding box center [775, 171] width 181 height 22
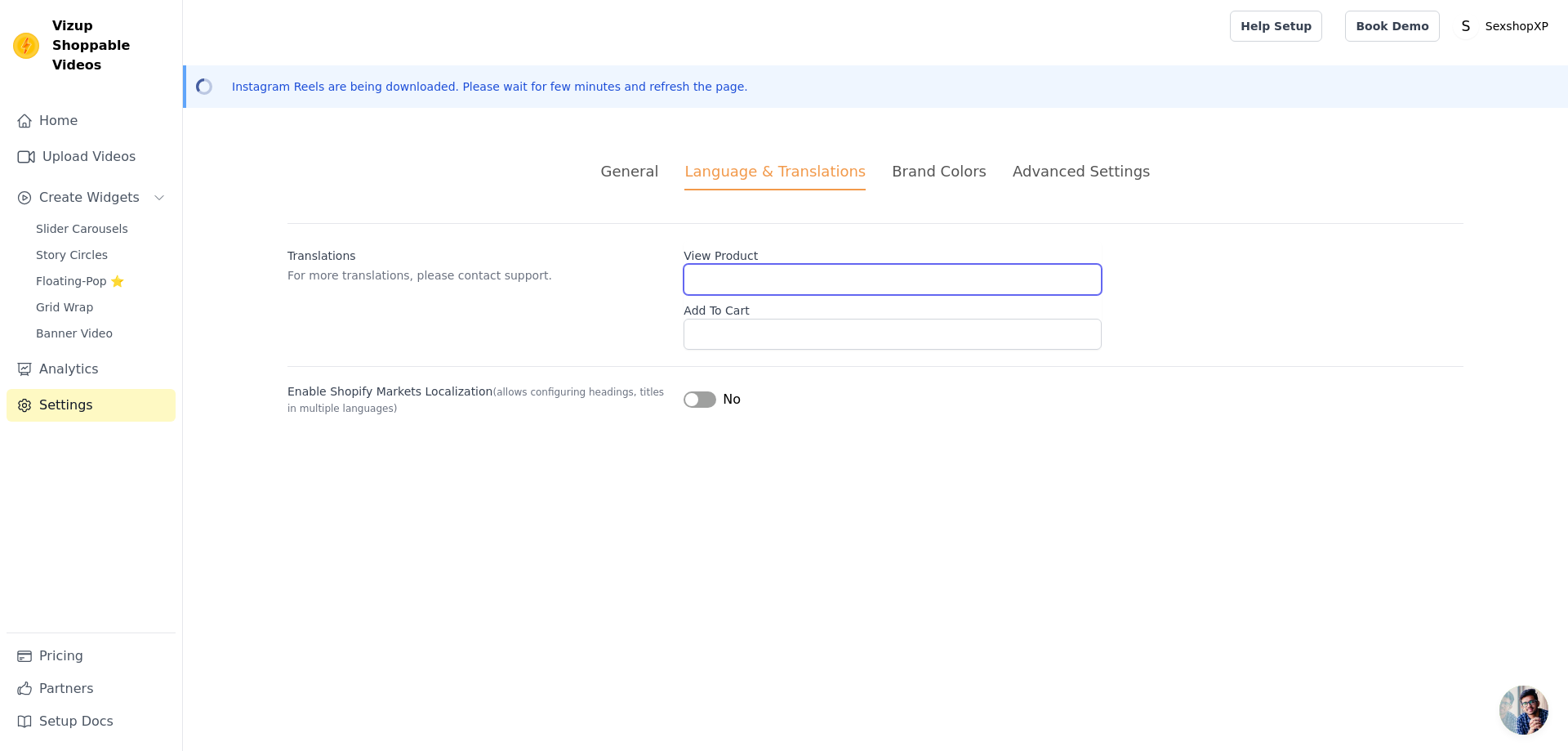
click at [786, 276] on input "View Product" at bounding box center [892, 279] width 418 height 31
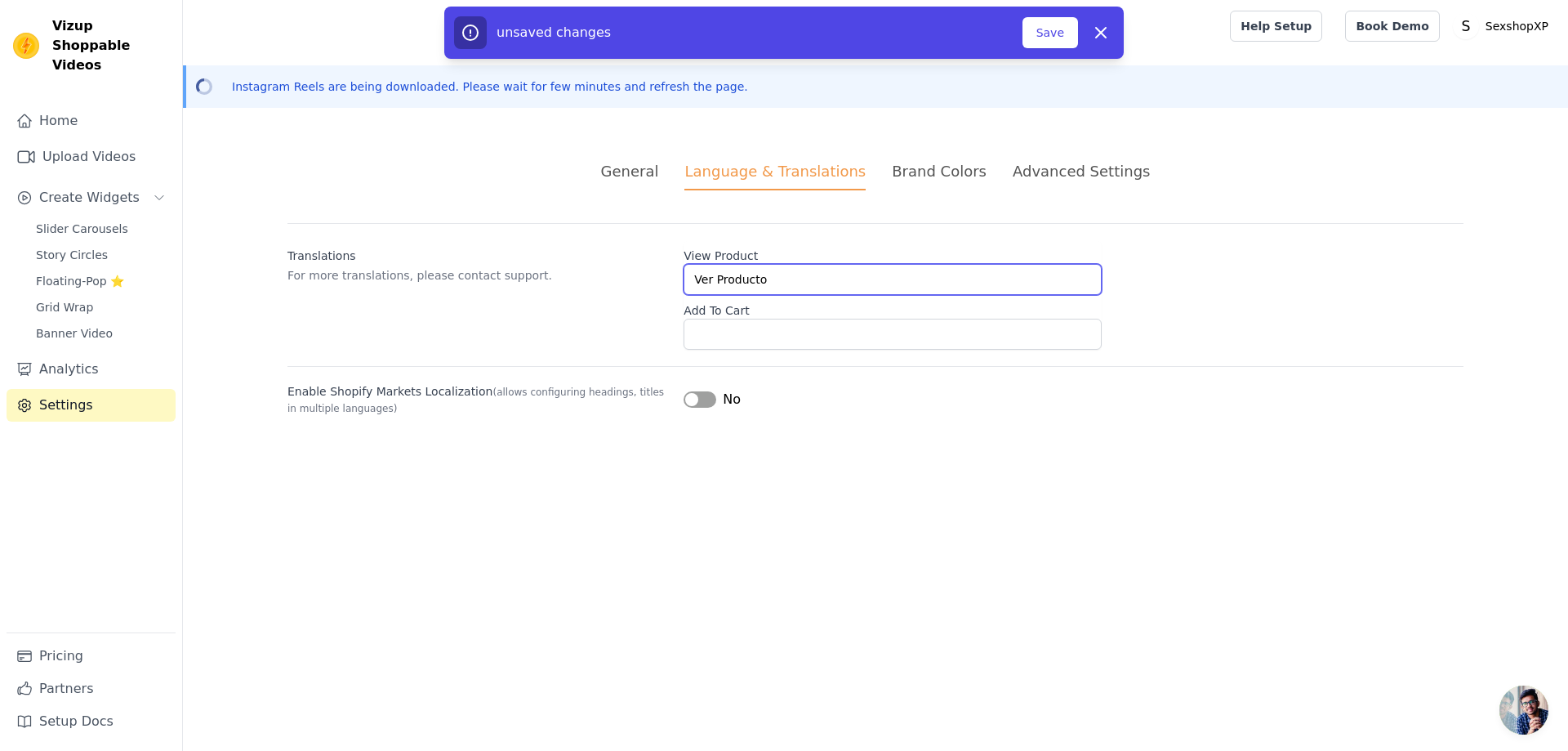
type input "Ver Producto"
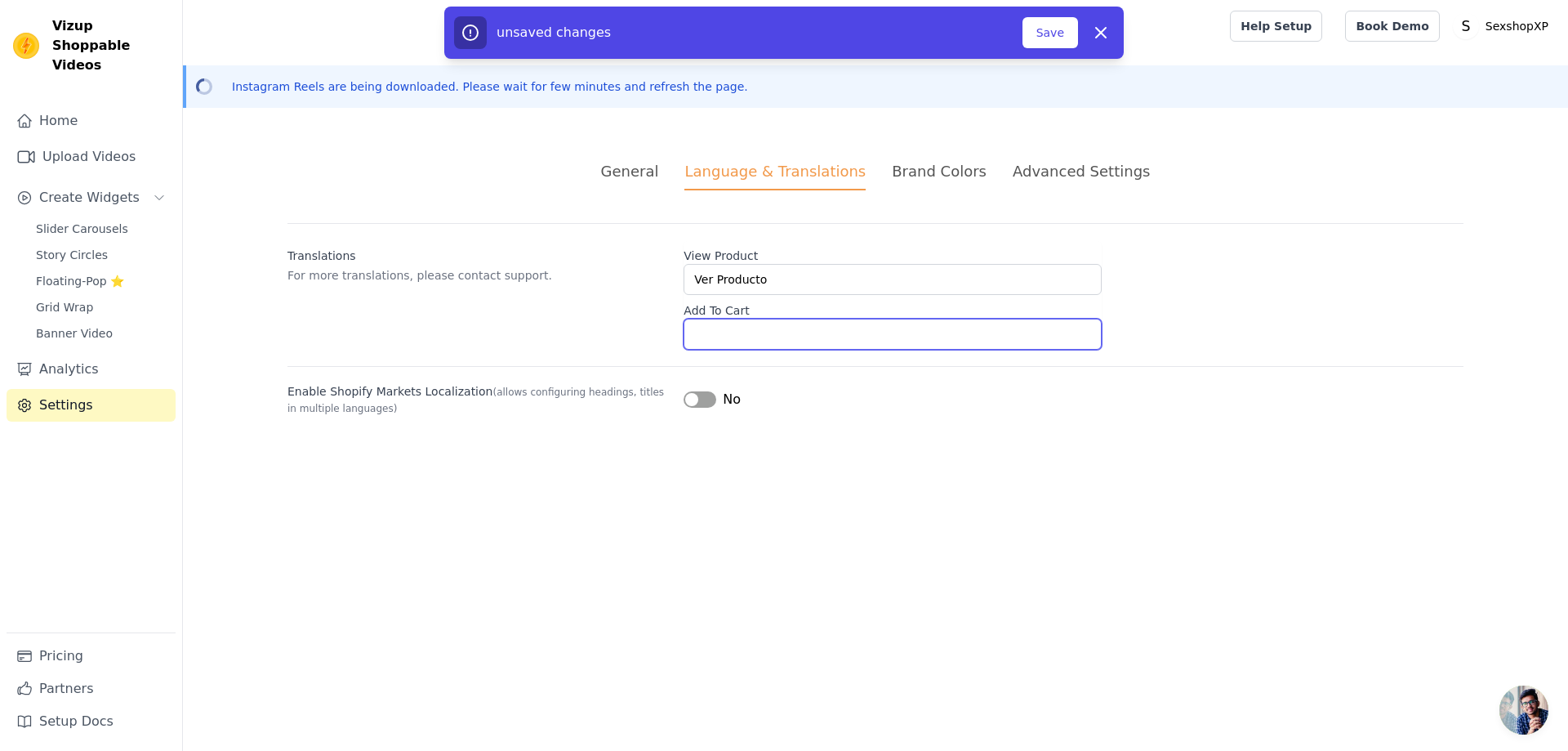
click at [774, 336] on input "Add To Cart" at bounding box center [892, 334] width 418 height 31
type input "Agregar al Carrito"
click at [735, 455] on html "Vizup Shoppable Videos Home Upload Videos Create Widgets Slider Carousels Story…" at bounding box center [784, 228] width 1568 height 455
click at [1059, 35] on button "Save" at bounding box center [1050, 33] width 55 height 31
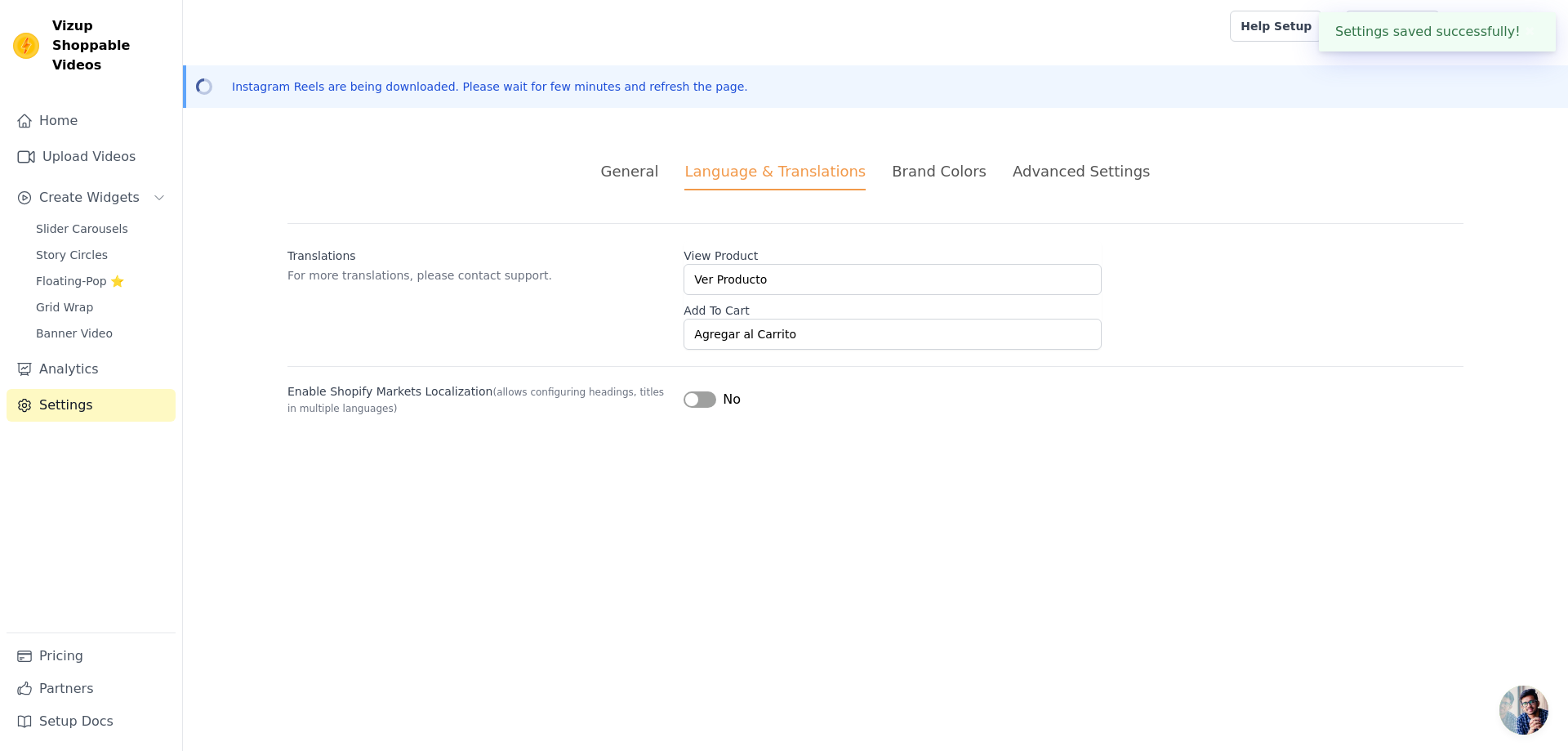
click at [947, 164] on div "Brand Colors" at bounding box center [939, 171] width 95 height 22
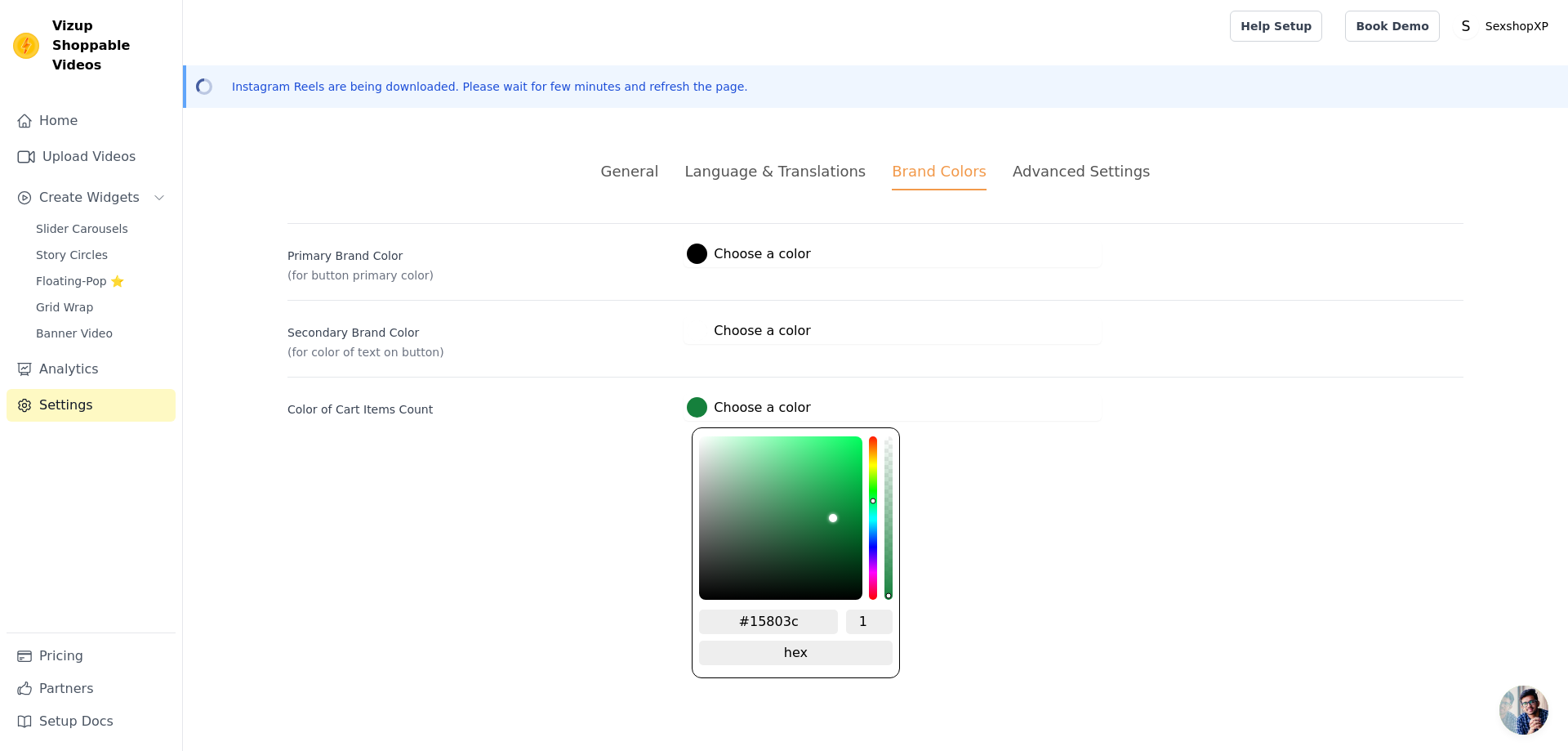
click at [697, 406] on div at bounding box center [697, 407] width 21 height 21
drag, startPoint x: 807, startPoint y: 617, endPoint x: 753, endPoint y: 631, distance: 55.8
click at [753, 631] on div "#15803c 1 hex change to rgb" at bounding box center [796, 640] width 193 height 61
paste input "Love Potion Aceite Comestible Algodón de Azúcar"
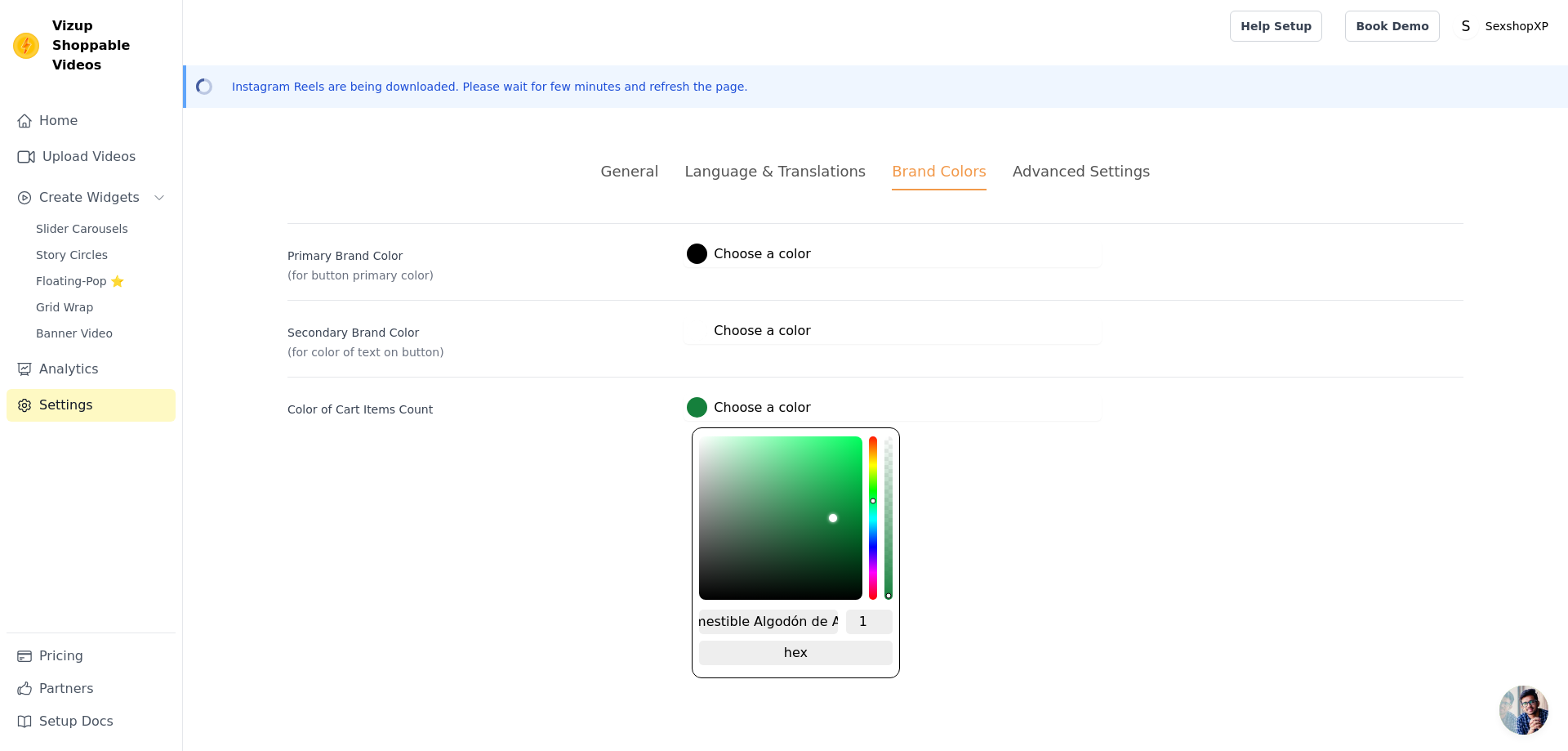
type input "#15803c"
paste input "efb810"
type input "#efb810"
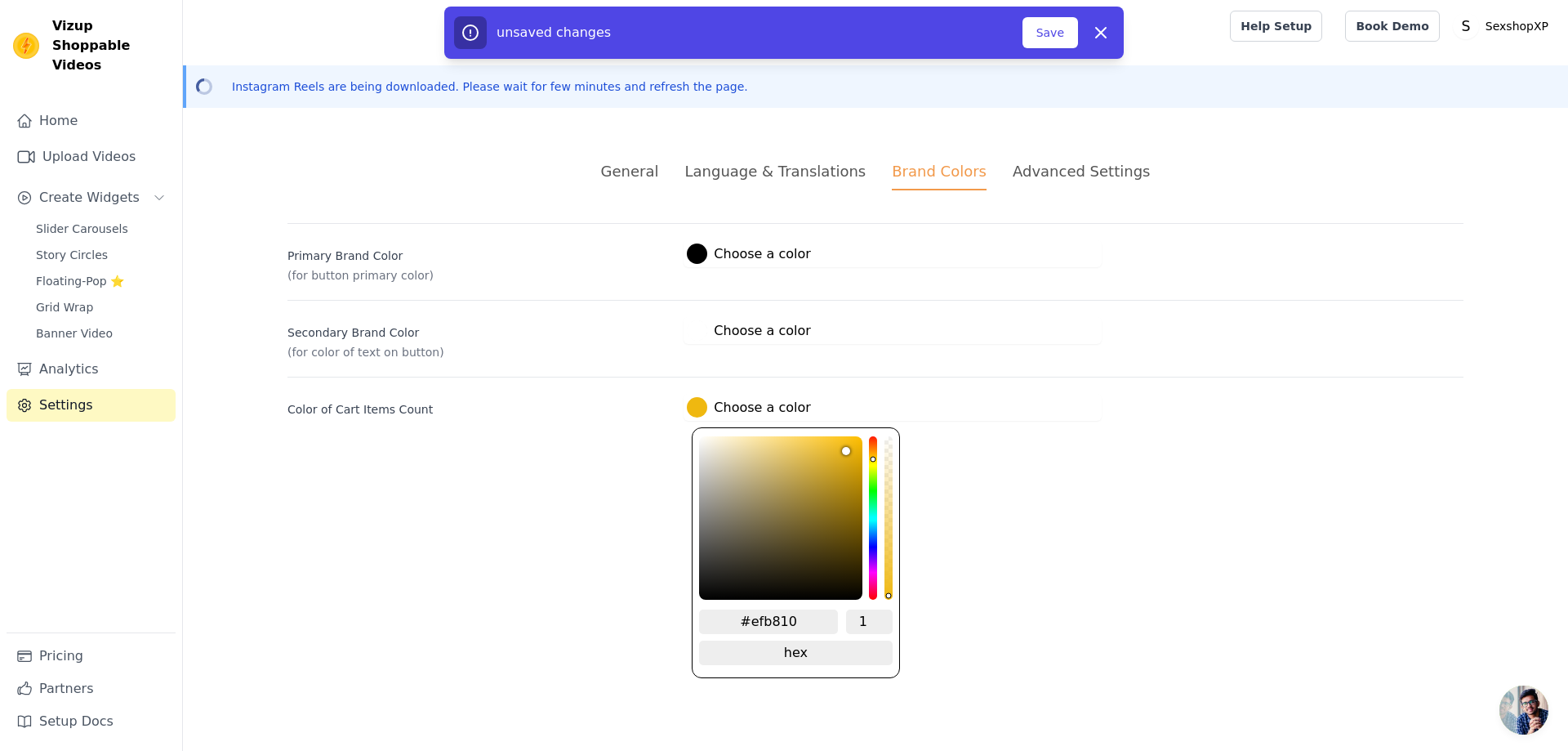
click at [1040, 460] on html "Vizup Shoppable Videos Home Upload Videos Create Widgets Slider Carousels Story…" at bounding box center [784, 230] width 1568 height 460
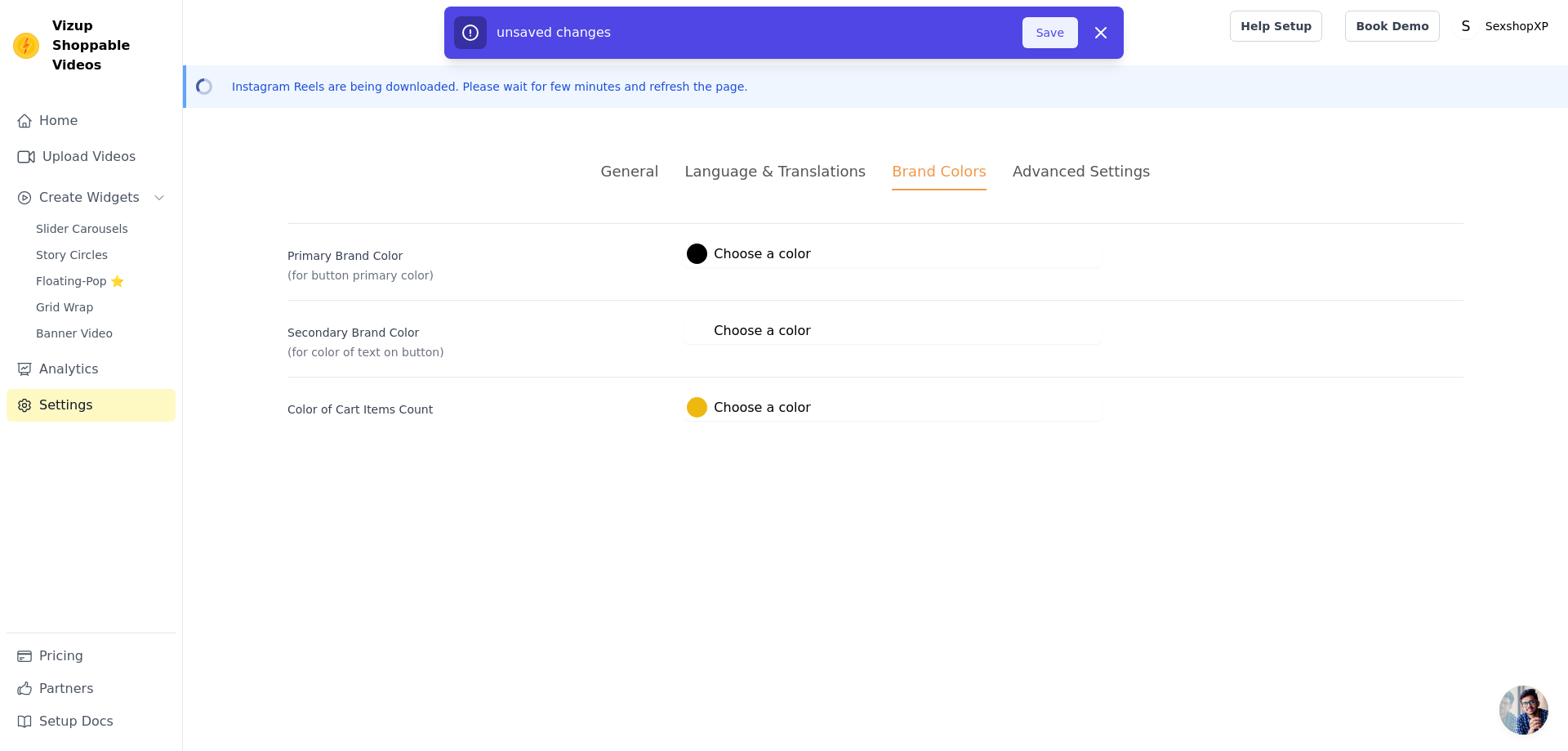
click at [1038, 20] on button "Save" at bounding box center [1050, 33] width 55 height 31
